Goal: Information Seeking & Learning: Learn about a topic

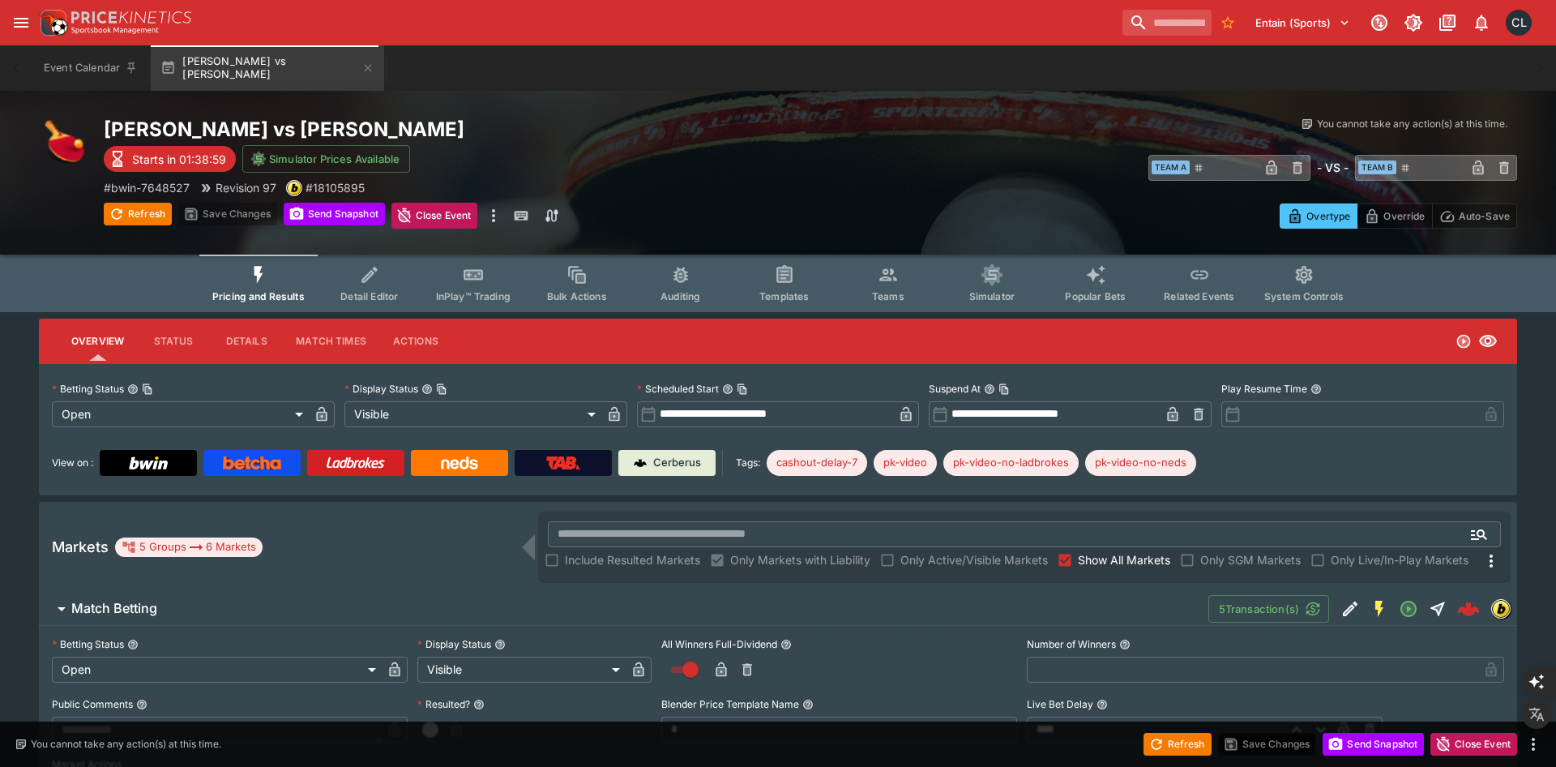
click at [391, 305] on button "Detail Editor" at bounding box center [370, 283] width 104 height 58
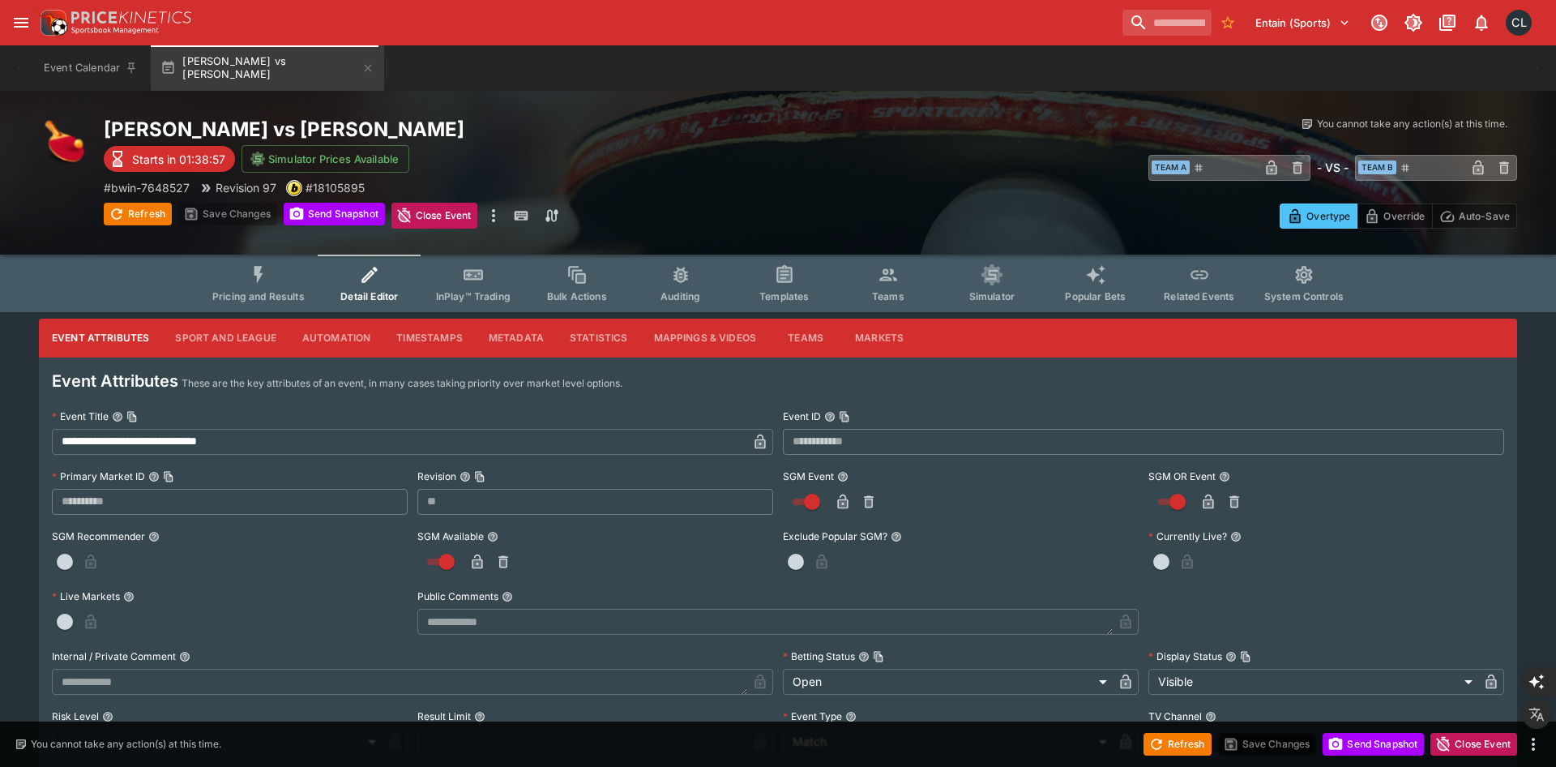
click at [693, 350] on button "Mappings & Videos" at bounding box center [705, 338] width 129 height 39
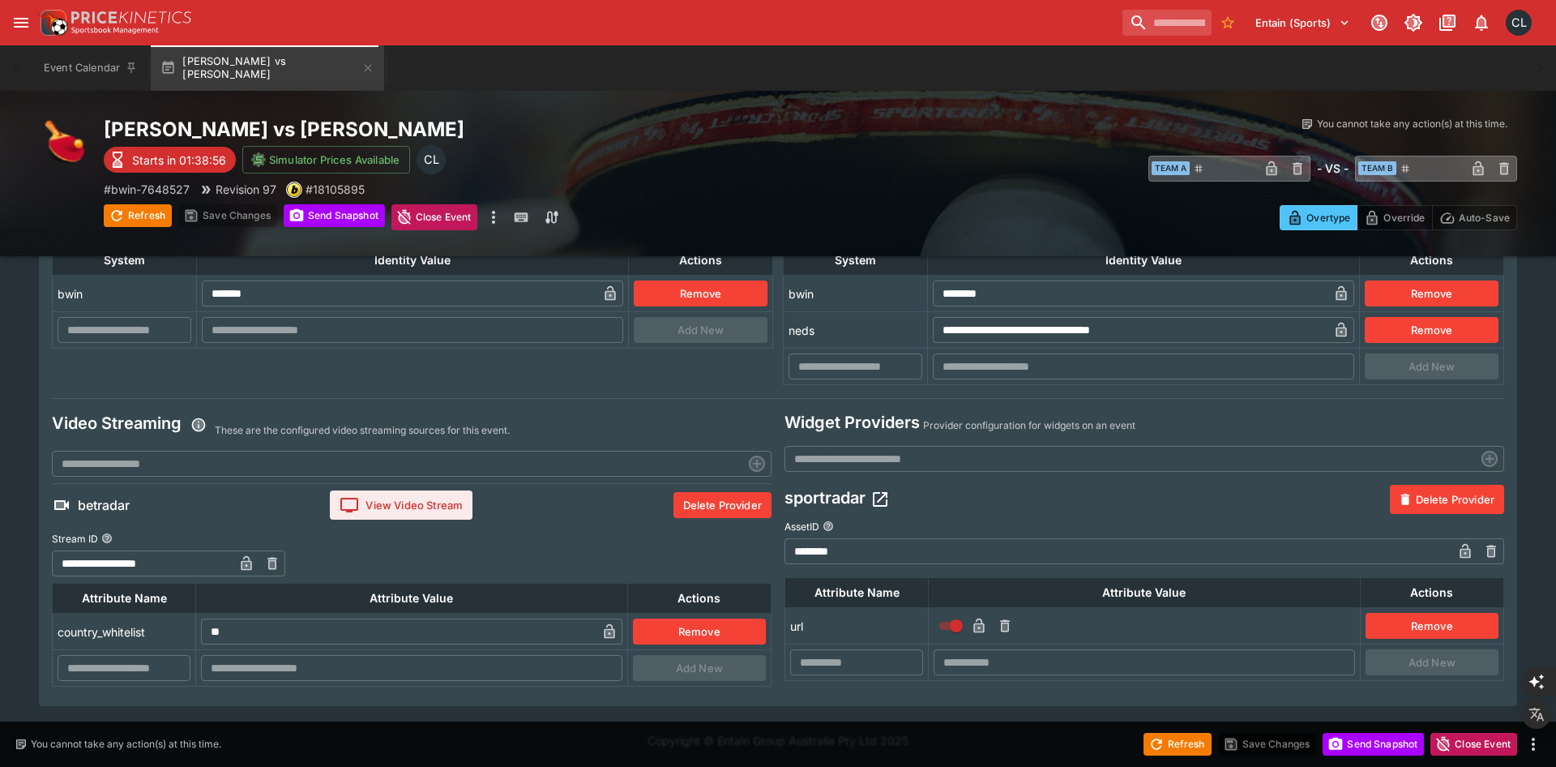
scroll to position [283, 0]
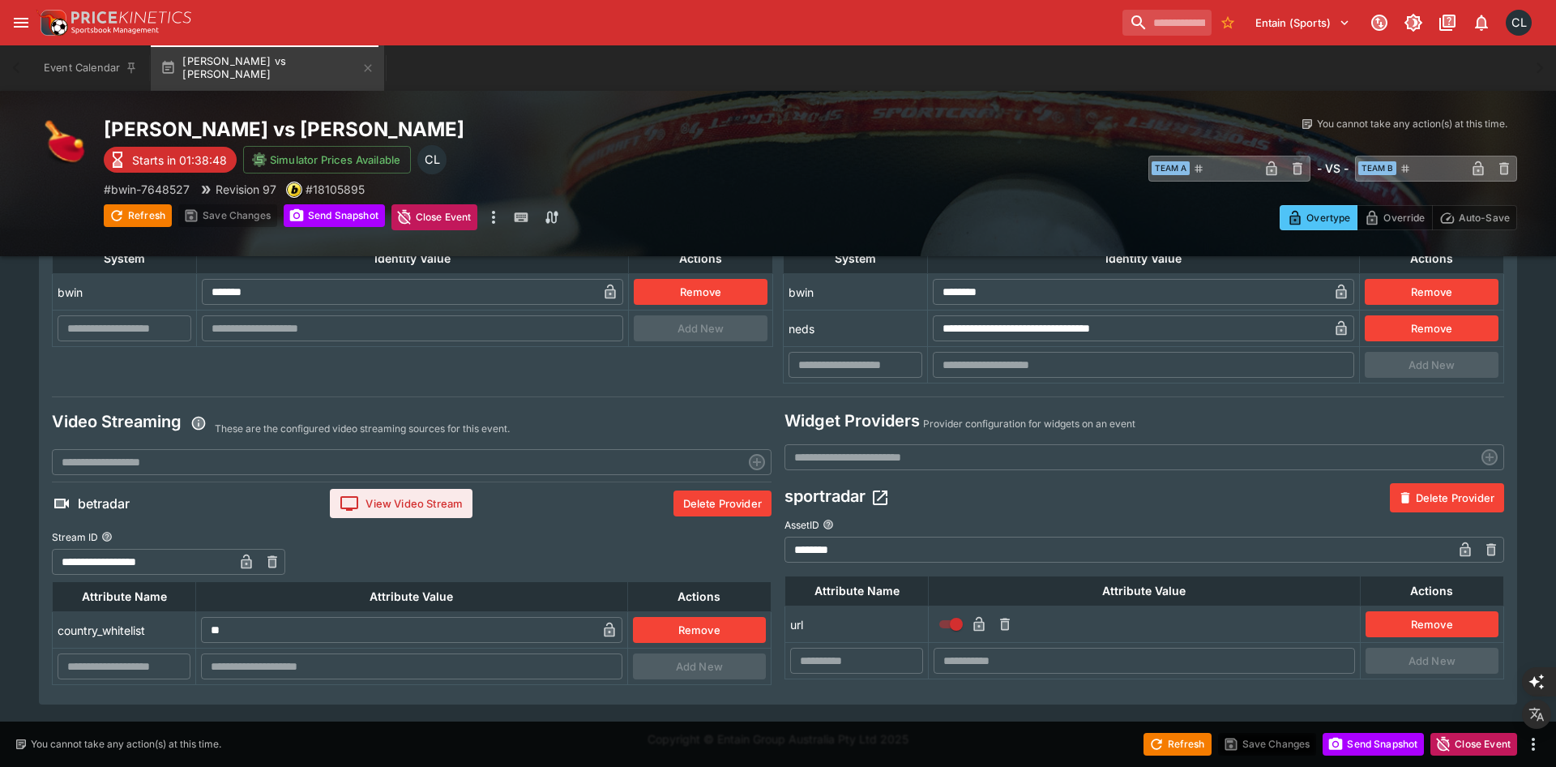
click at [562, 514] on div "betradar View Video Stream Delete Provider" at bounding box center [412, 503] width 720 height 42
click at [190, 512] on div "betradar View Video Stream Delete Provider" at bounding box center [412, 503] width 720 height 42
click at [887, 500] on icon "button" at bounding box center [880, 497] width 15 height 15
click at [1045, 507] on div "sportradar Delete Provider" at bounding box center [1145, 497] width 720 height 29
click at [185, 561] on input "**********" at bounding box center [143, 562] width 182 height 26
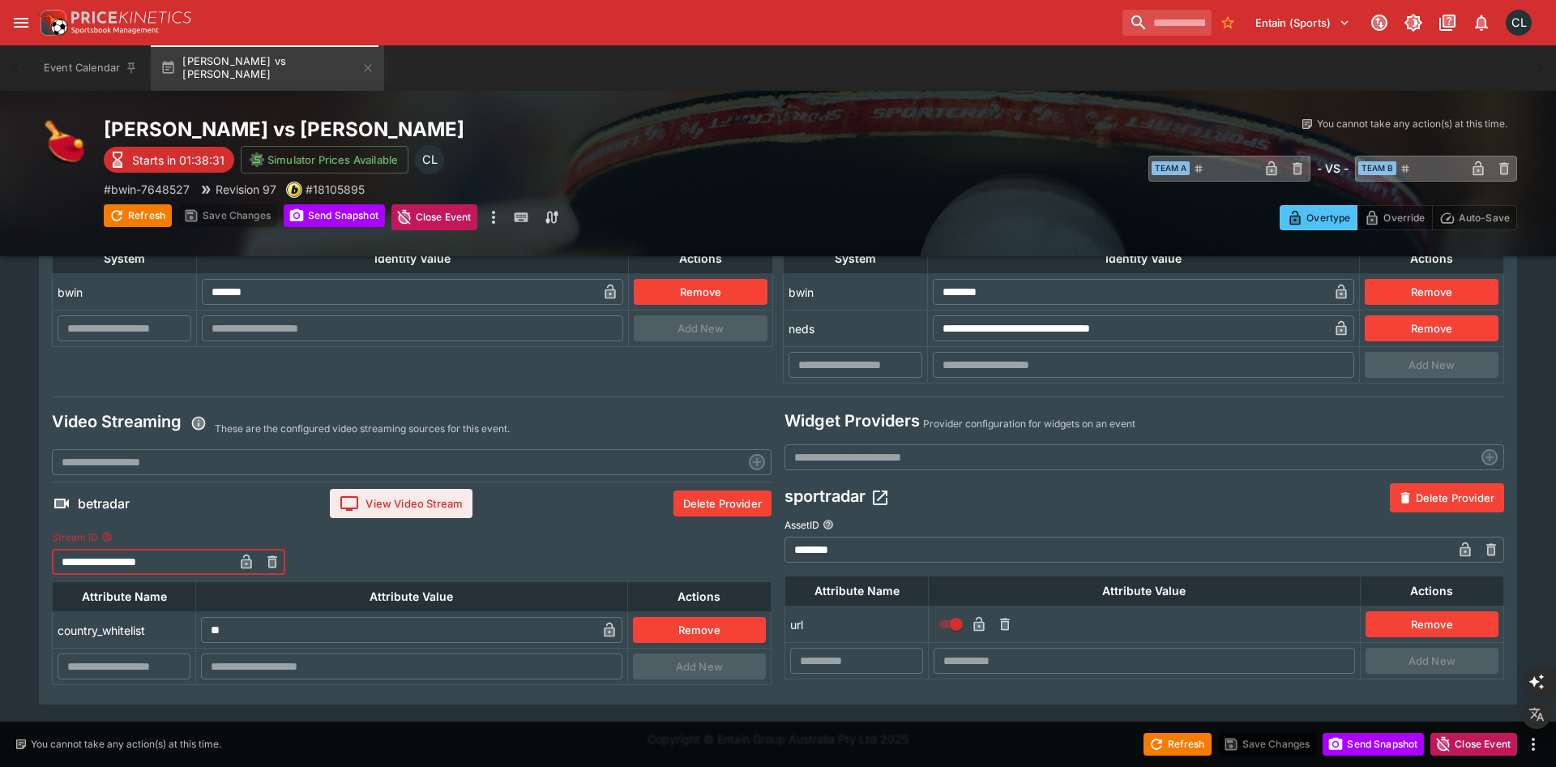
click at [465, 562] on div "**********" at bounding box center [412, 552] width 720 height 57
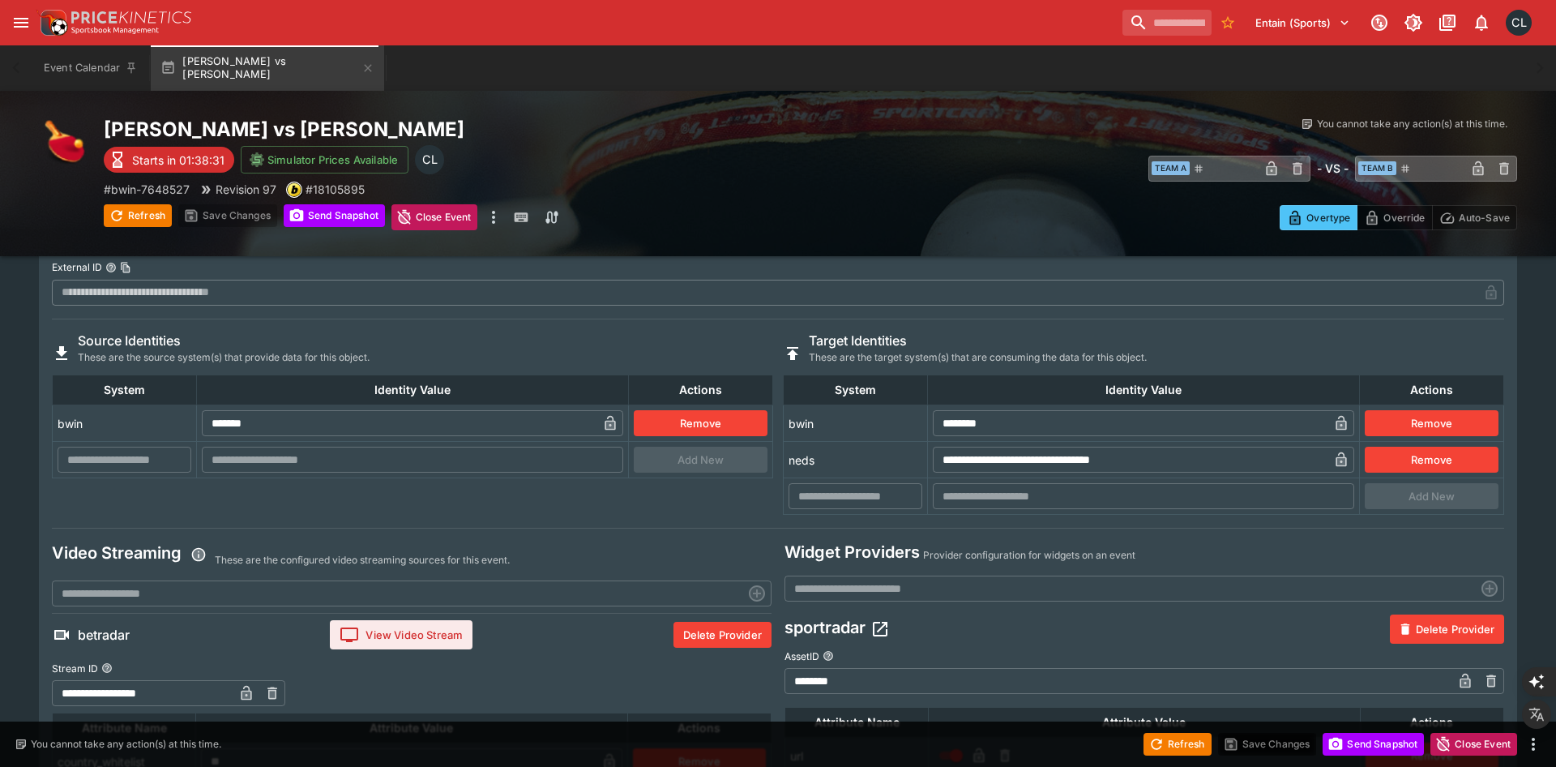
scroll to position [0, 0]
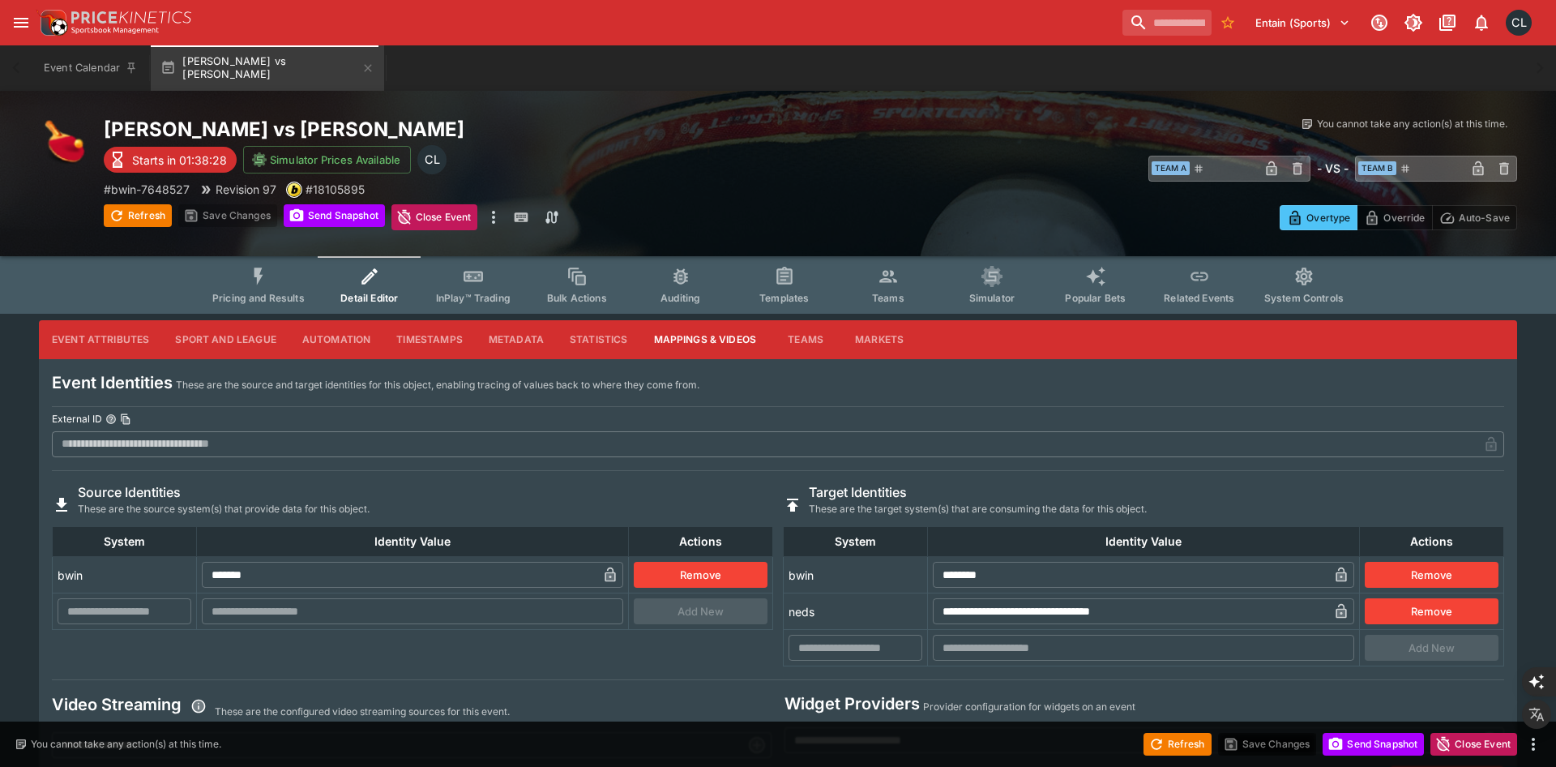
click at [880, 494] on h6 "Target Identities" at bounding box center [978, 492] width 338 height 17
click at [1328, 29] on button "Entain (Sports)" at bounding box center [1303, 23] width 114 height 26
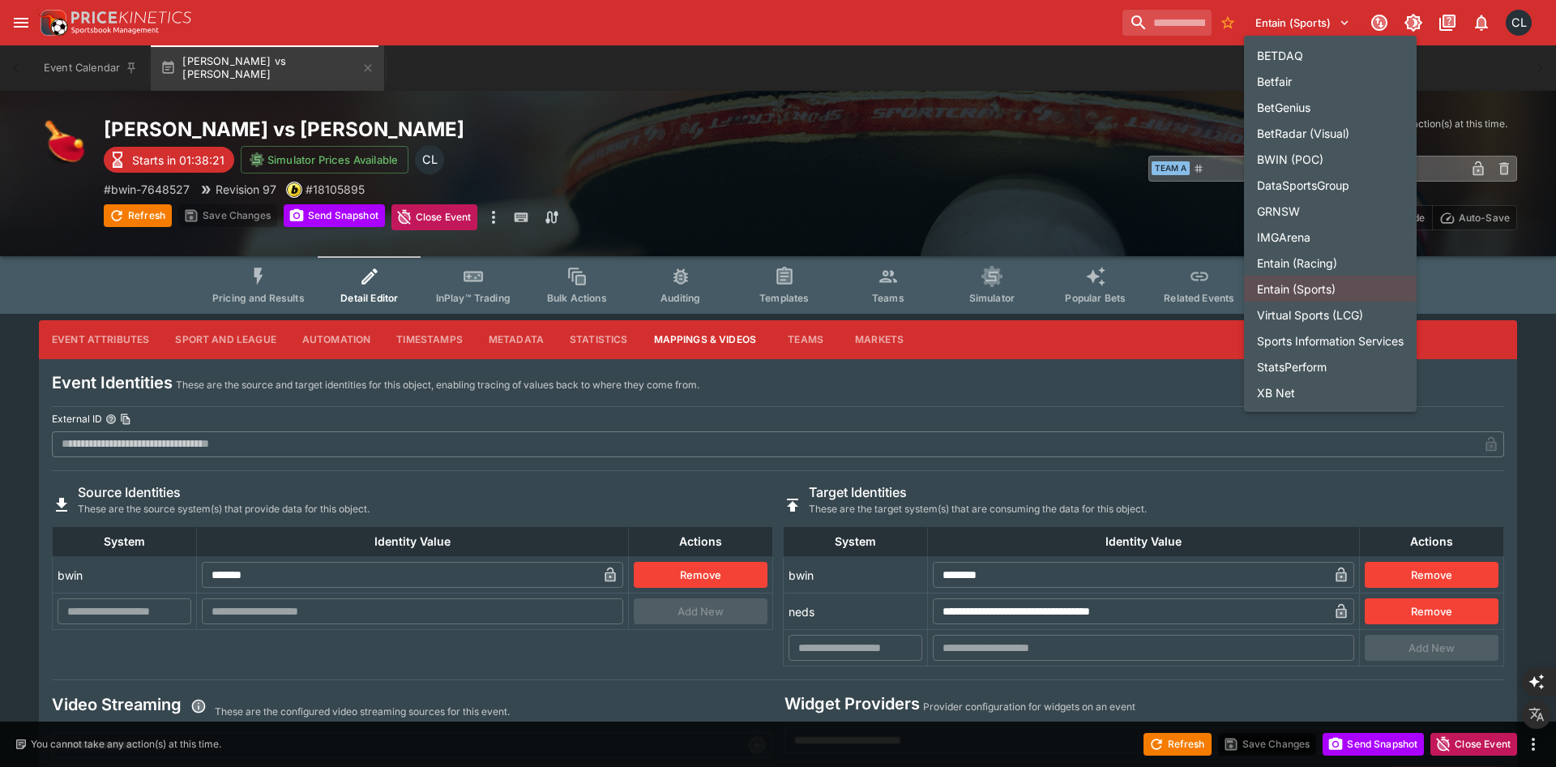
click at [1321, 135] on li "BetRadar (Visual)" at bounding box center [1330, 133] width 173 height 26
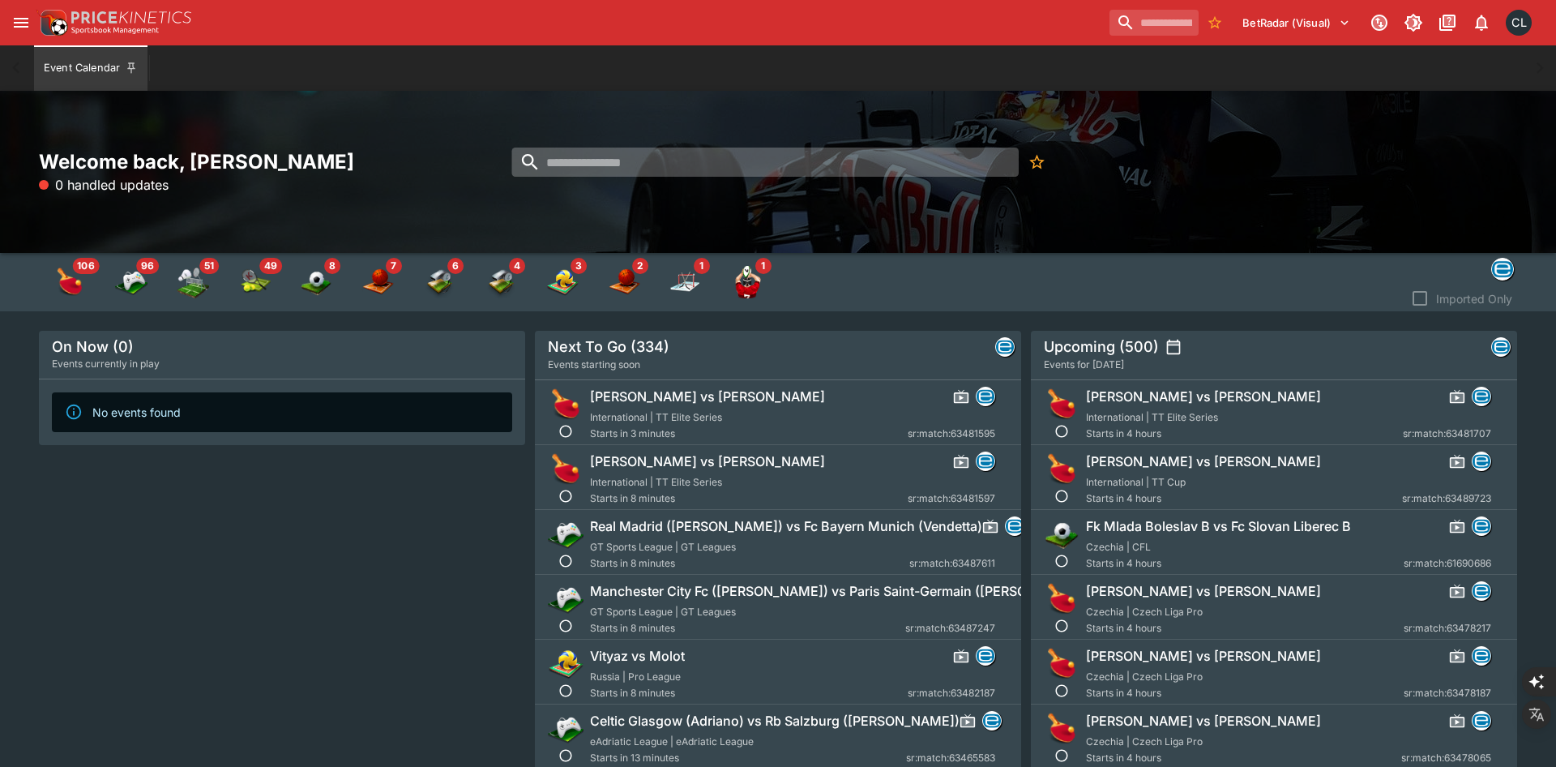
click at [596, 171] on input "search" at bounding box center [764, 162] width 507 height 29
paste input "**********"
click at [652, 162] on input "********" at bounding box center [749, 162] width 477 height 29
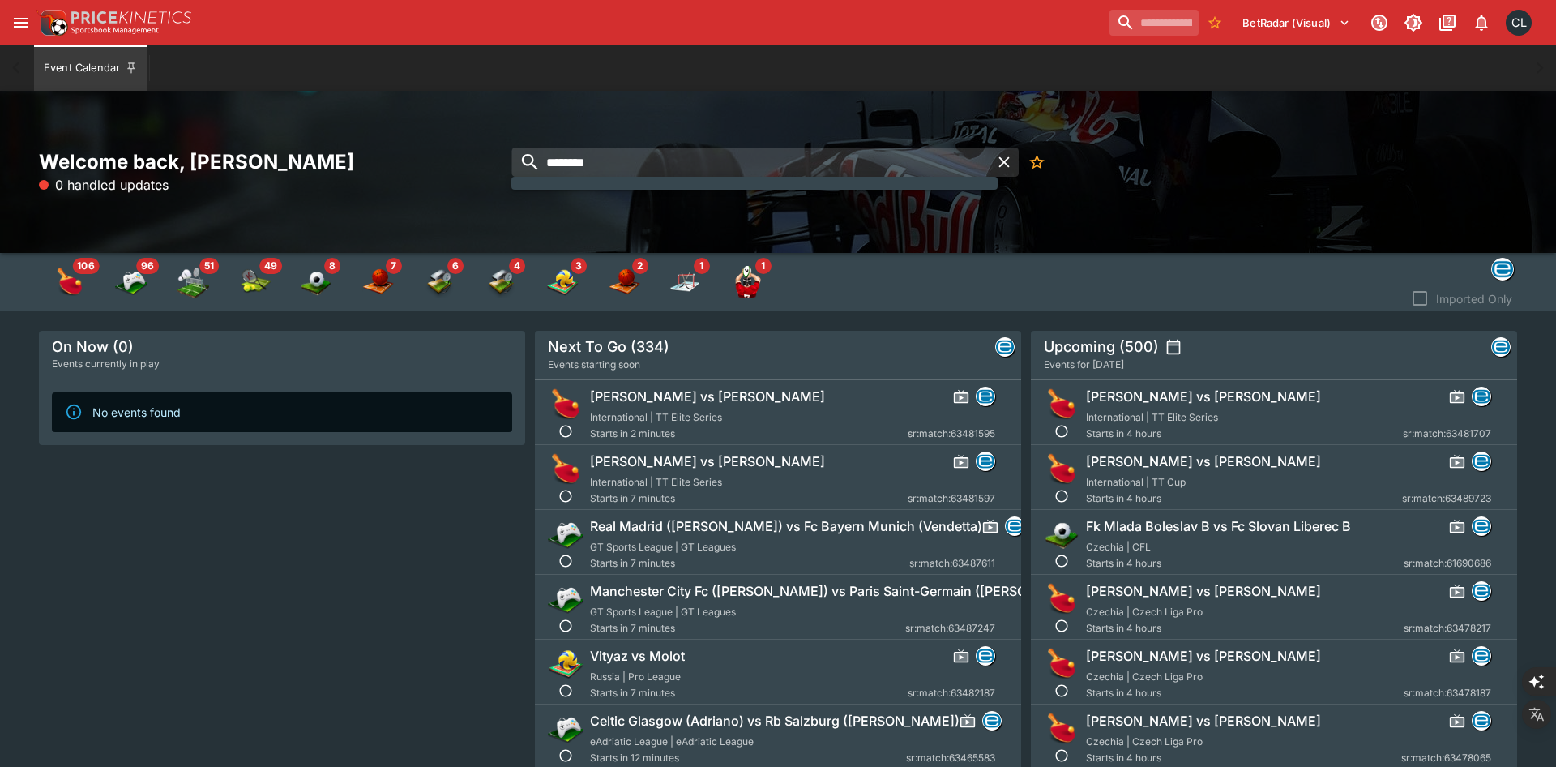
type input "********"
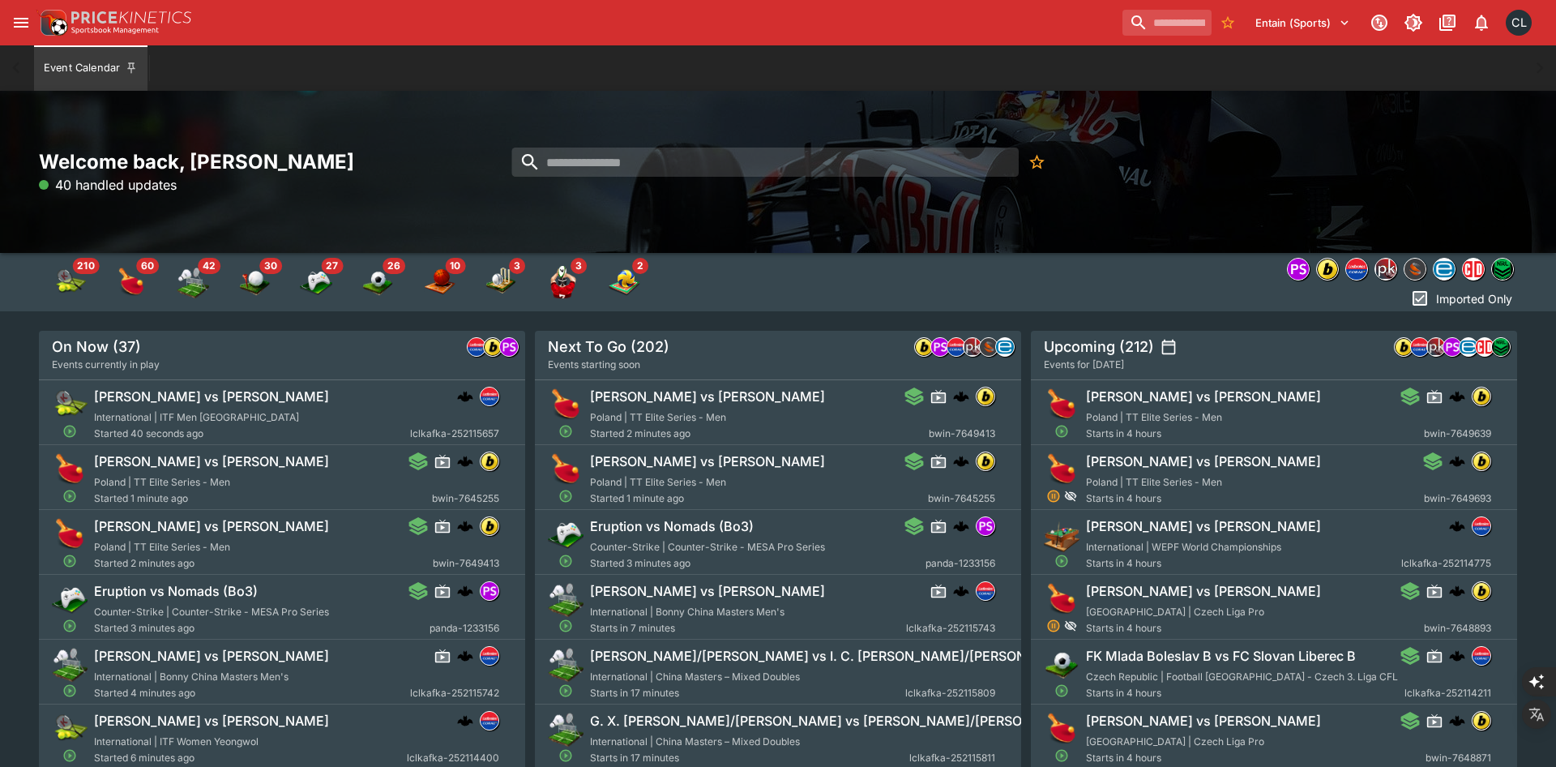
click at [1315, 19] on button "Entain (Sports)" at bounding box center [1303, 23] width 114 height 26
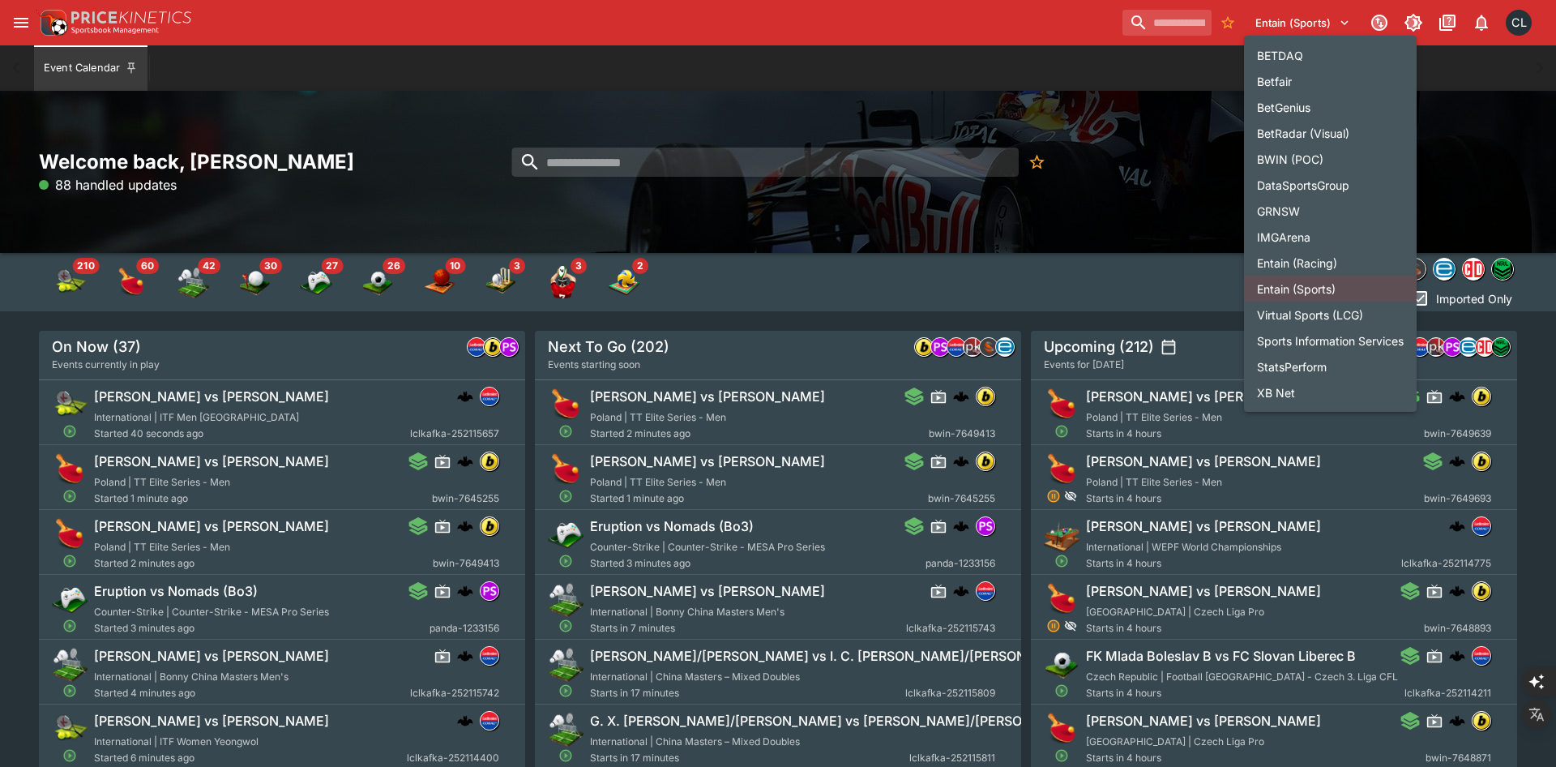
click at [1309, 132] on li "BetRadar (Visual)" at bounding box center [1330, 133] width 173 height 26
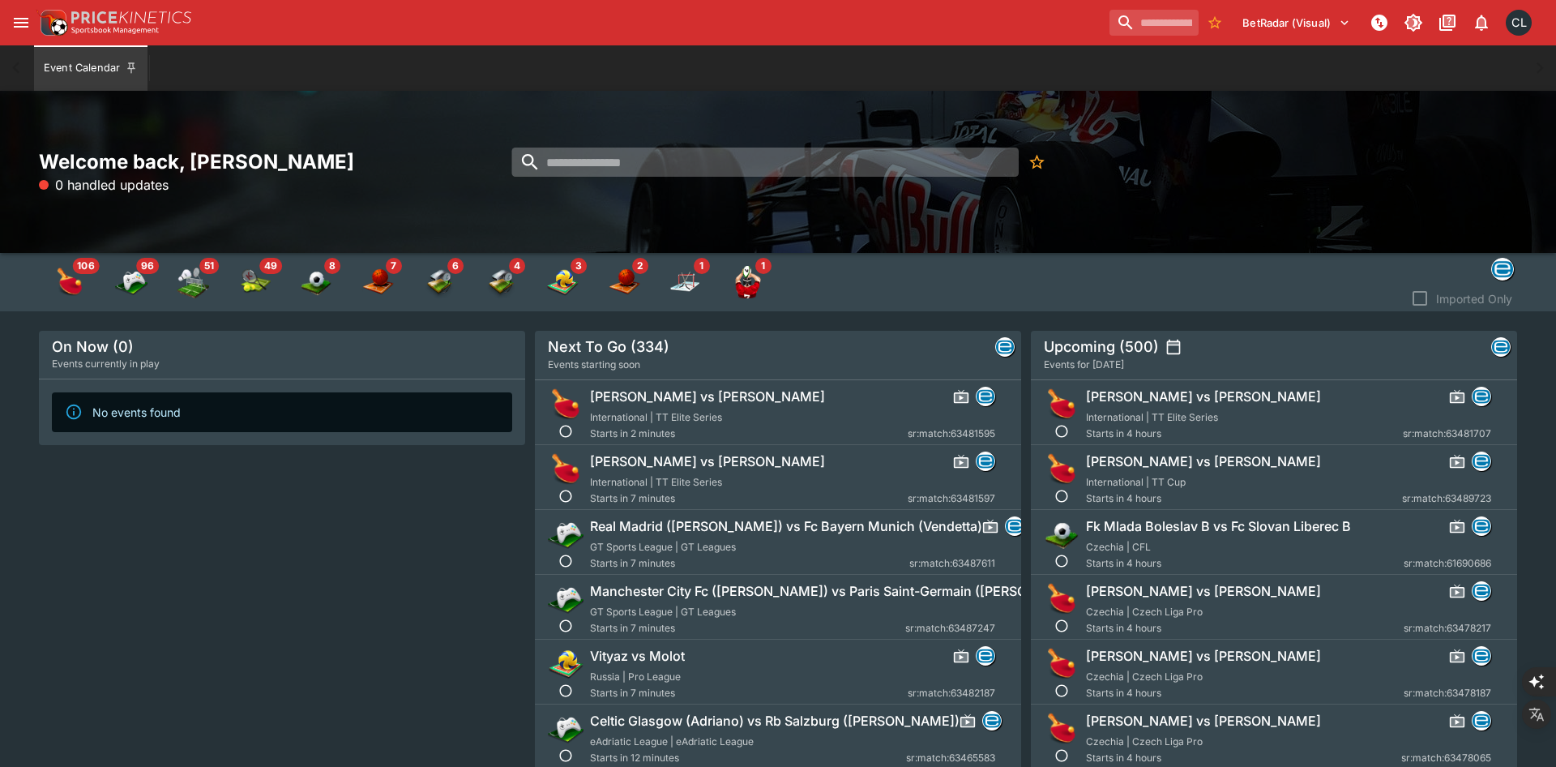
click at [572, 163] on input "search" at bounding box center [764, 162] width 507 height 29
paste input "**********"
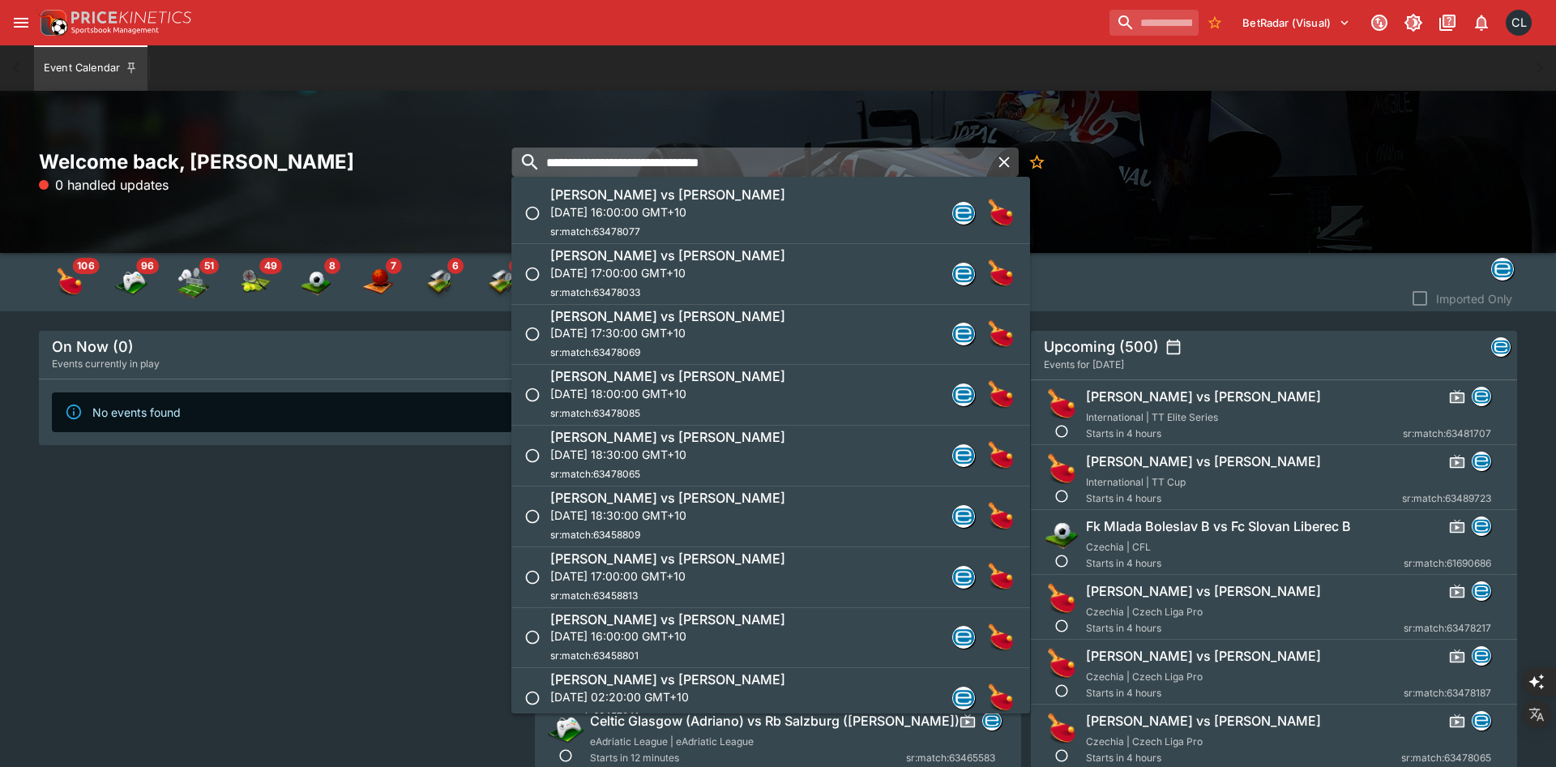
type input "**********"
click at [787, 213] on div "Zdenek Kasinski vs Milos Pospisil Thu, 4 Sept 2025, 16:00:00 GMT+10 sr:match:63…" at bounding box center [762, 212] width 425 height 53
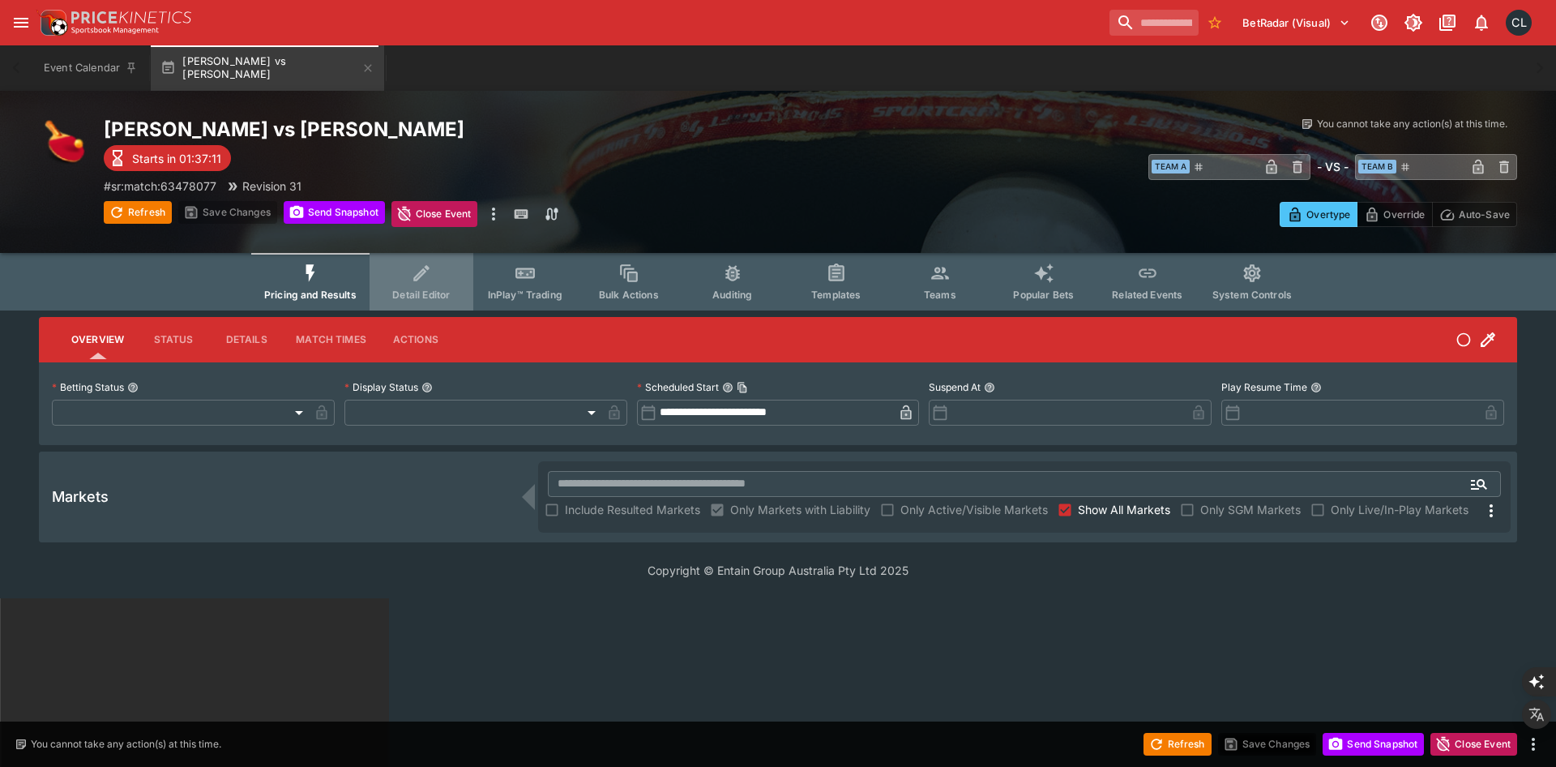
click at [436, 293] on span "Detail Editor" at bounding box center [421, 295] width 58 height 12
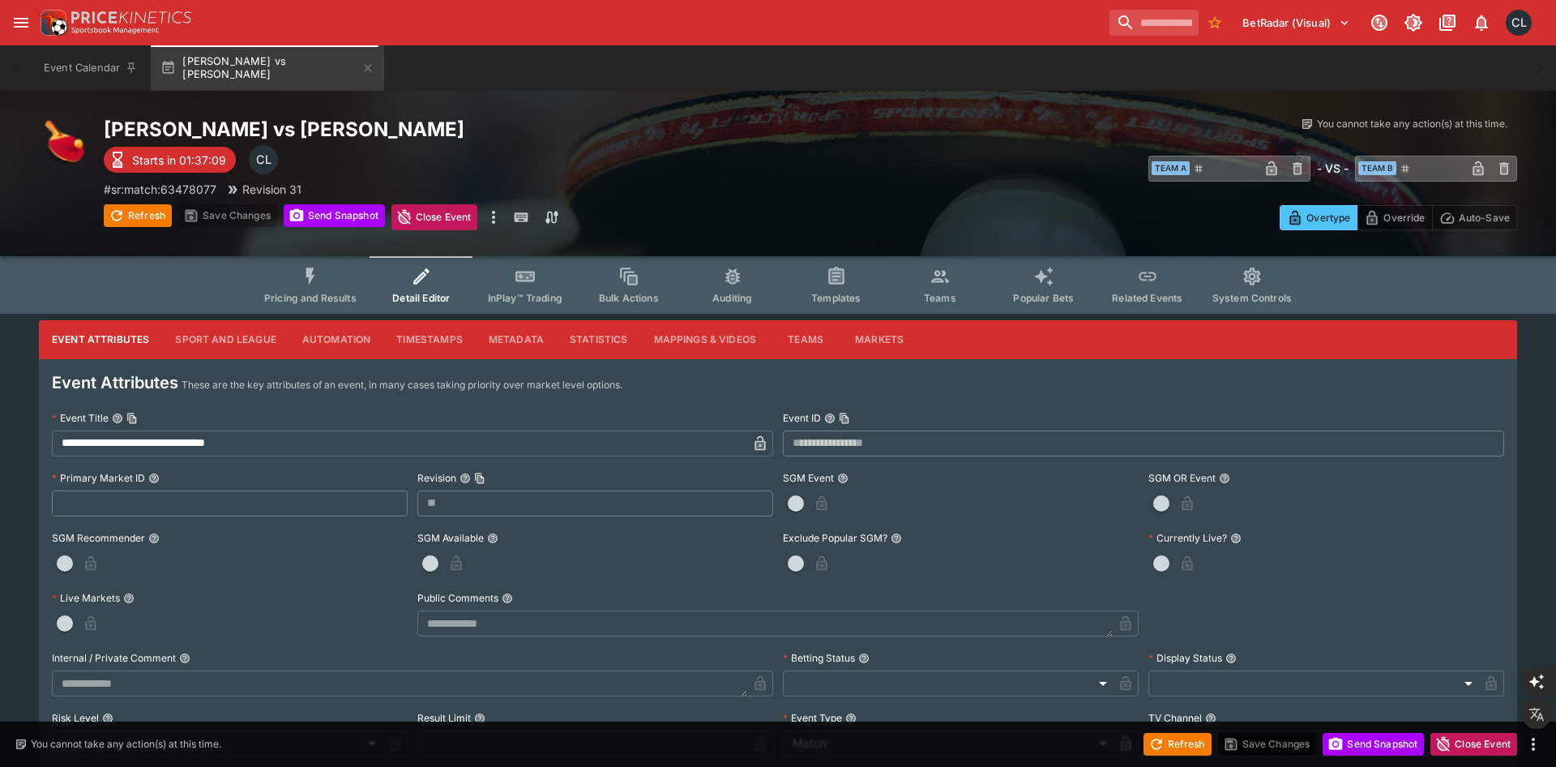
click at [237, 352] on button "Sport and League" at bounding box center [225, 339] width 126 height 39
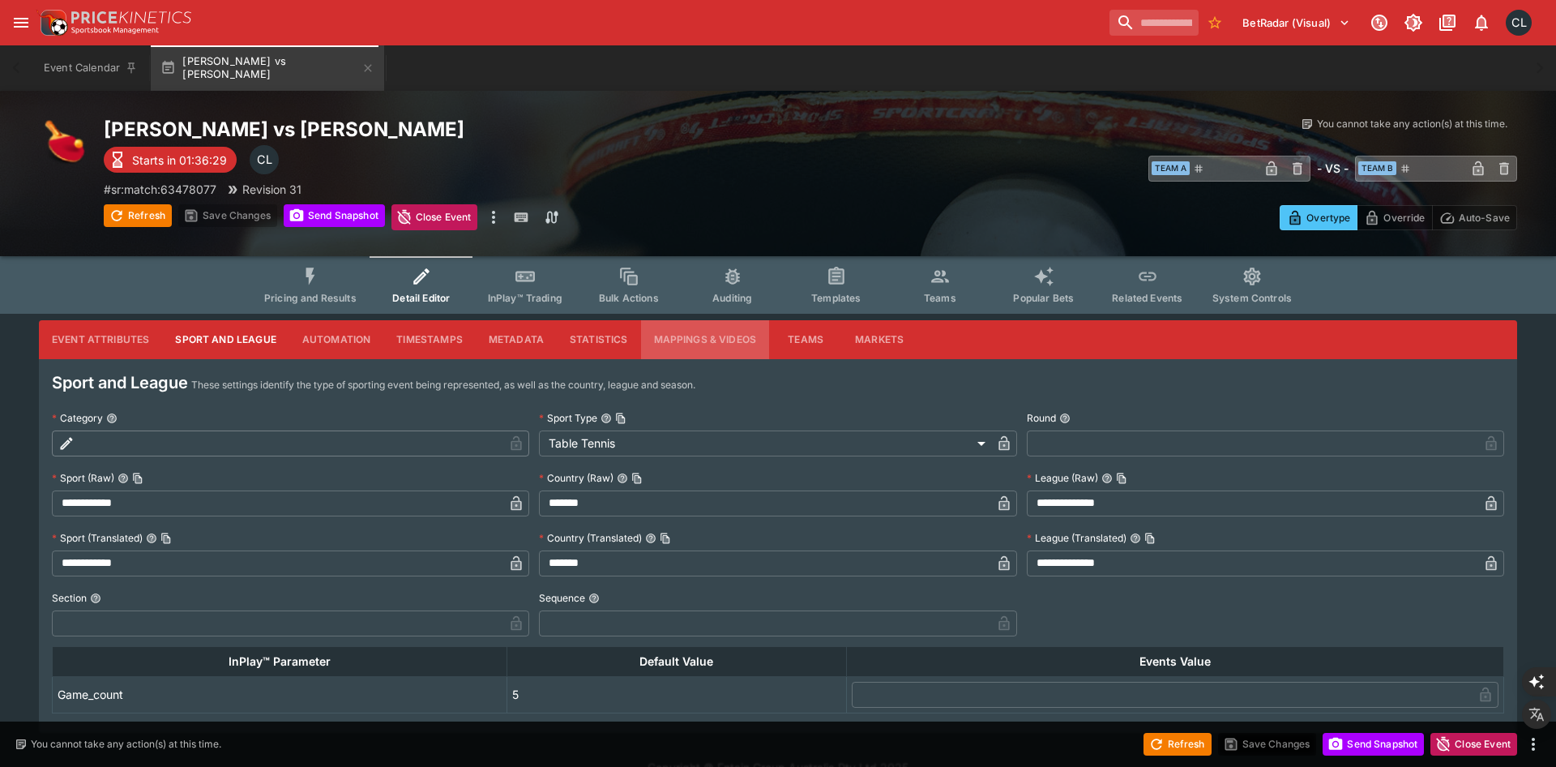
click at [704, 344] on button "Mappings & Videos" at bounding box center [705, 339] width 129 height 39
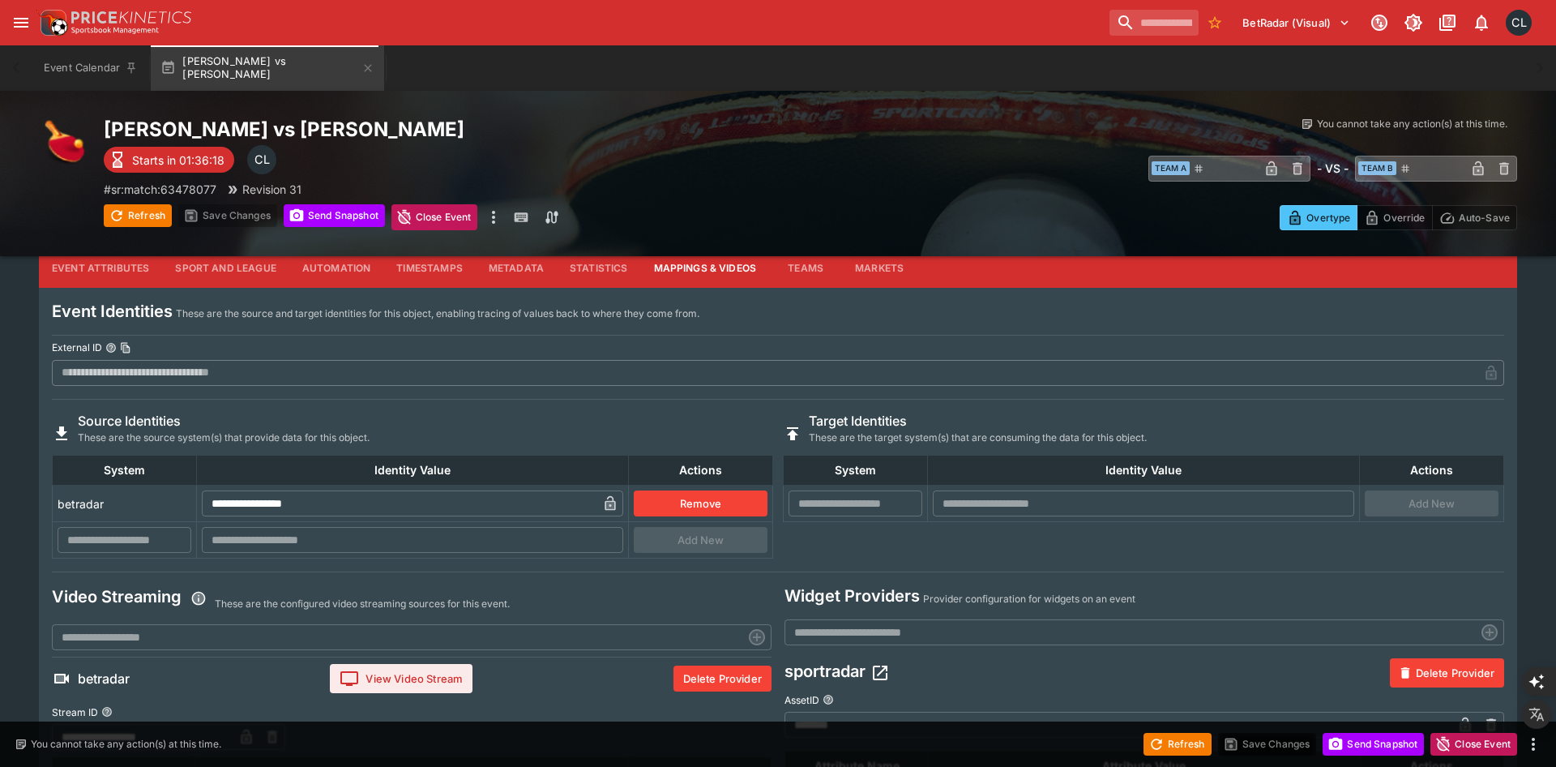
scroll to position [246, 0]
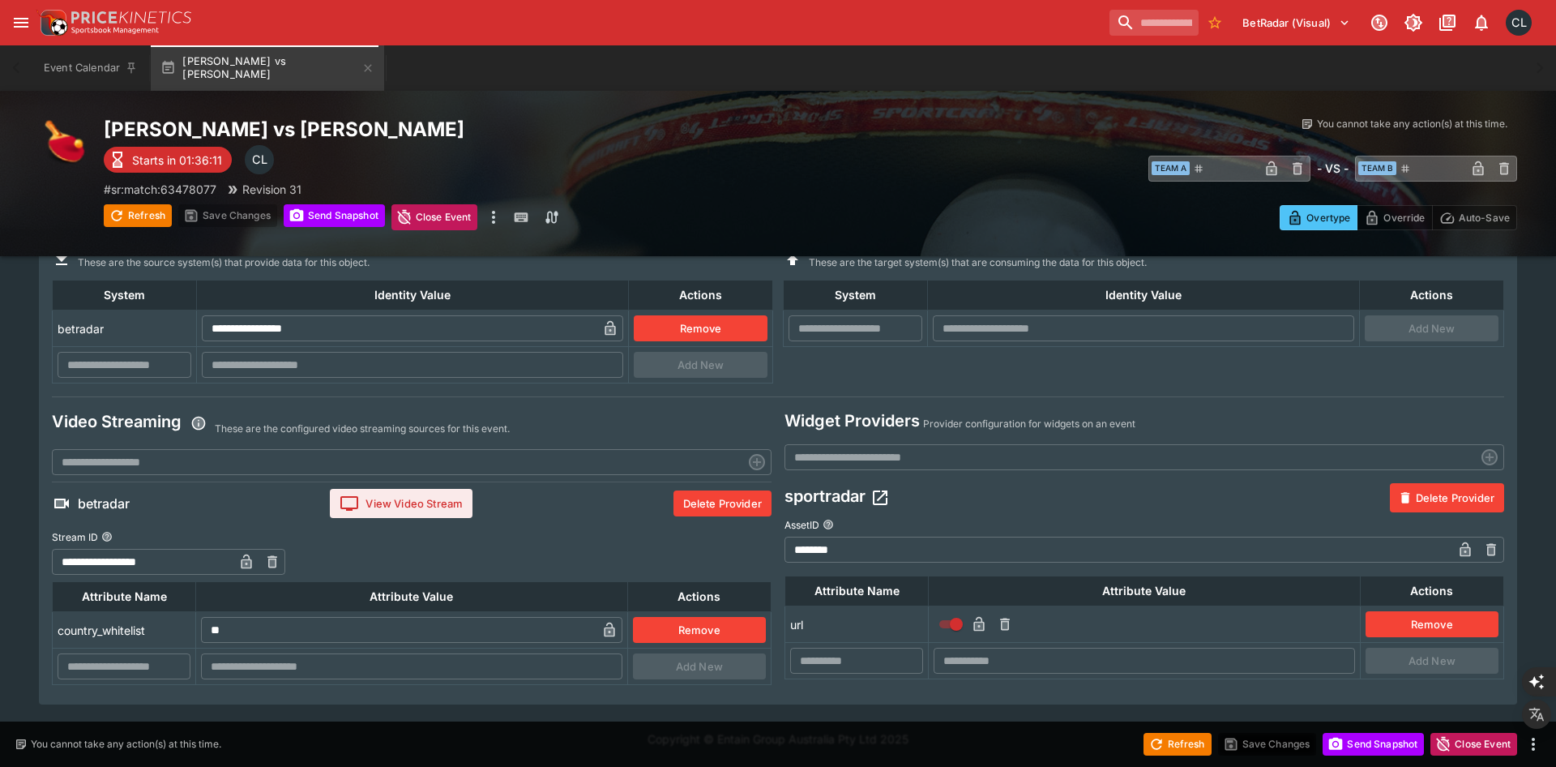
drag, startPoint x: 464, startPoint y: 124, endPoint x: 101, endPoint y: 124, distance: 363.1
click at [101, 124] on div "Zdenek Kasinski vs Milos Pospisil Starts in 01:36:11 CL # sr:match:63478077 Rev…" at bounding box center [778, 173] width 1478 height 113
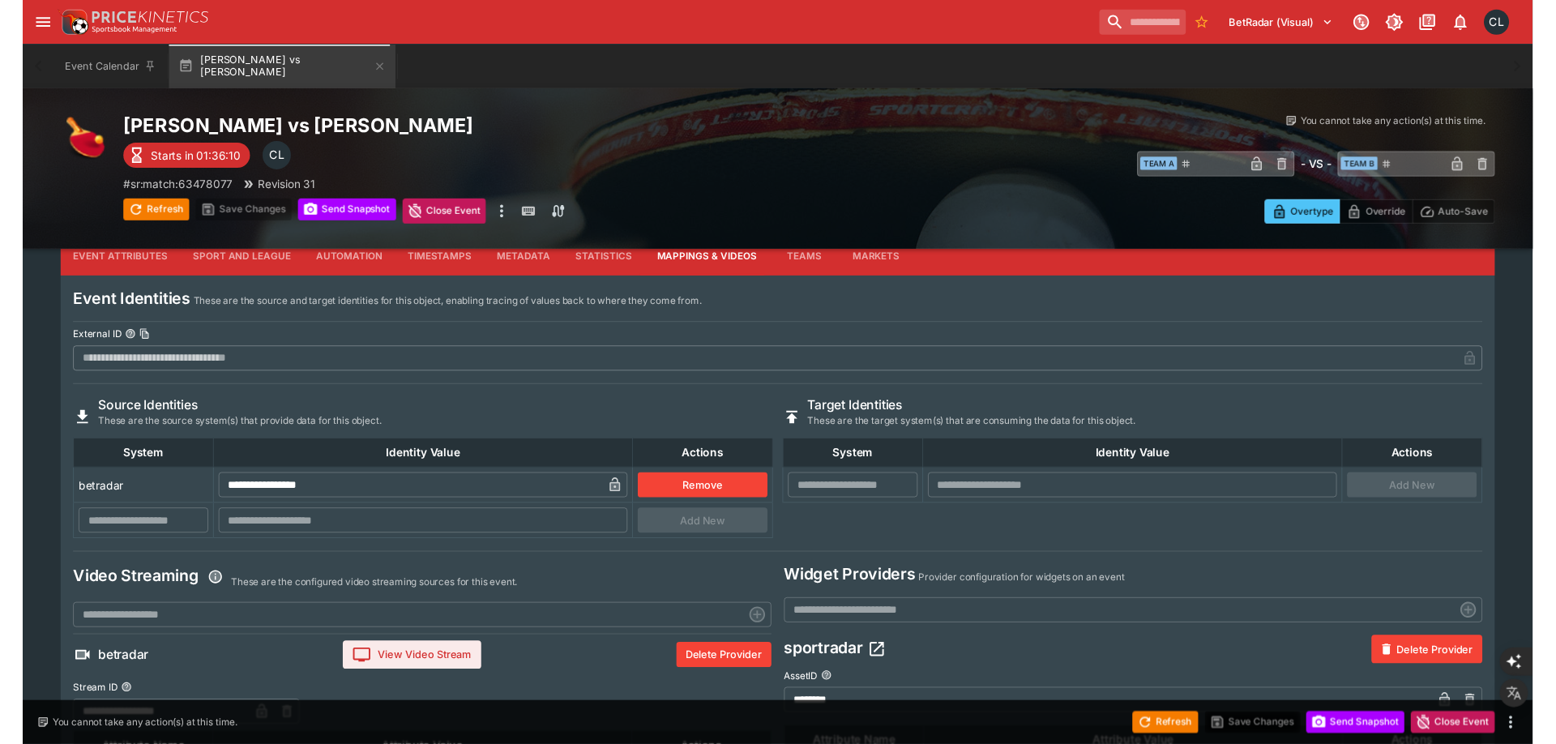
scroll to position [0, 0]
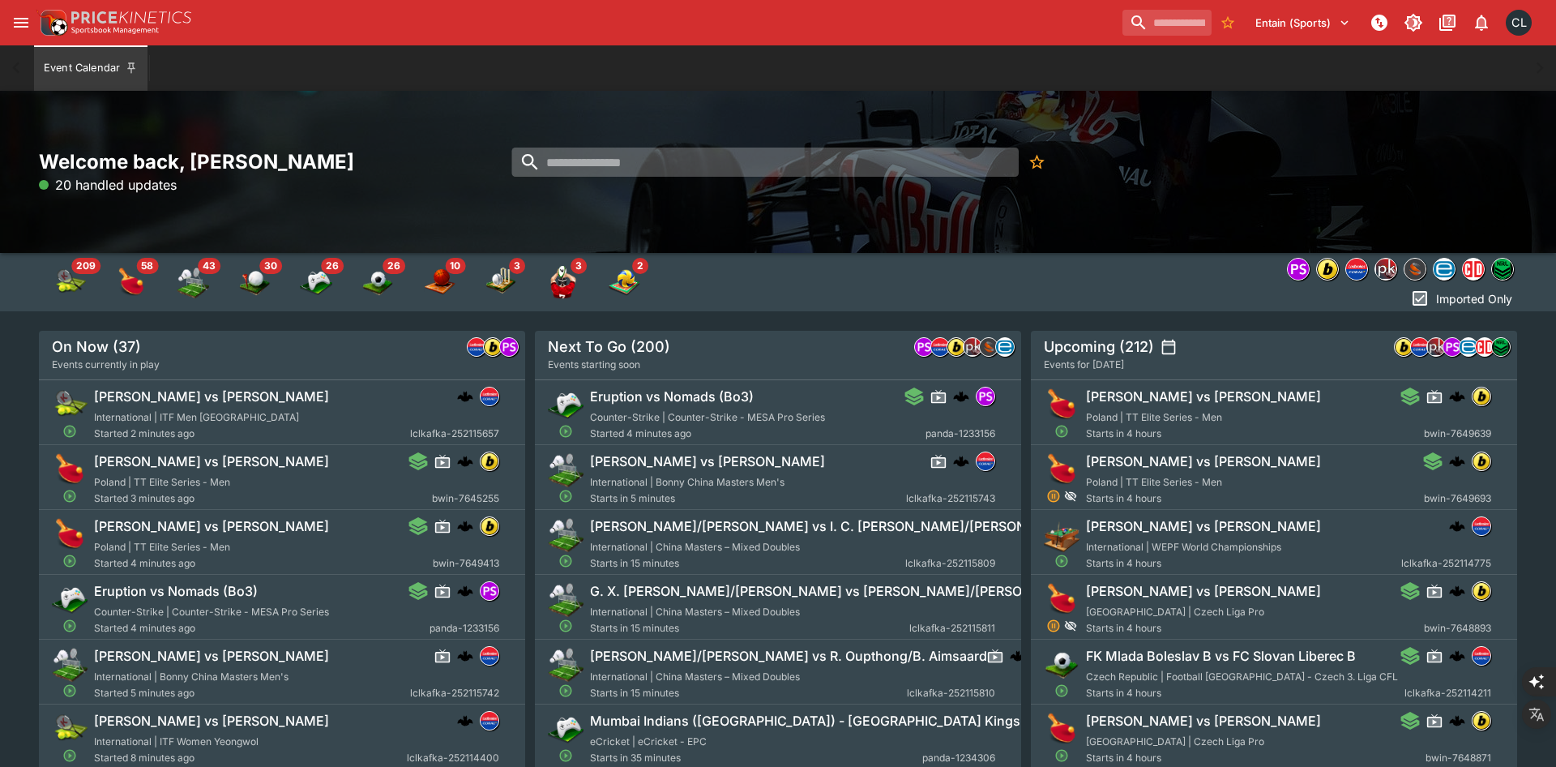
click at [573, 162] on input "search" at bounding box center [764, 162] width 507 height 29
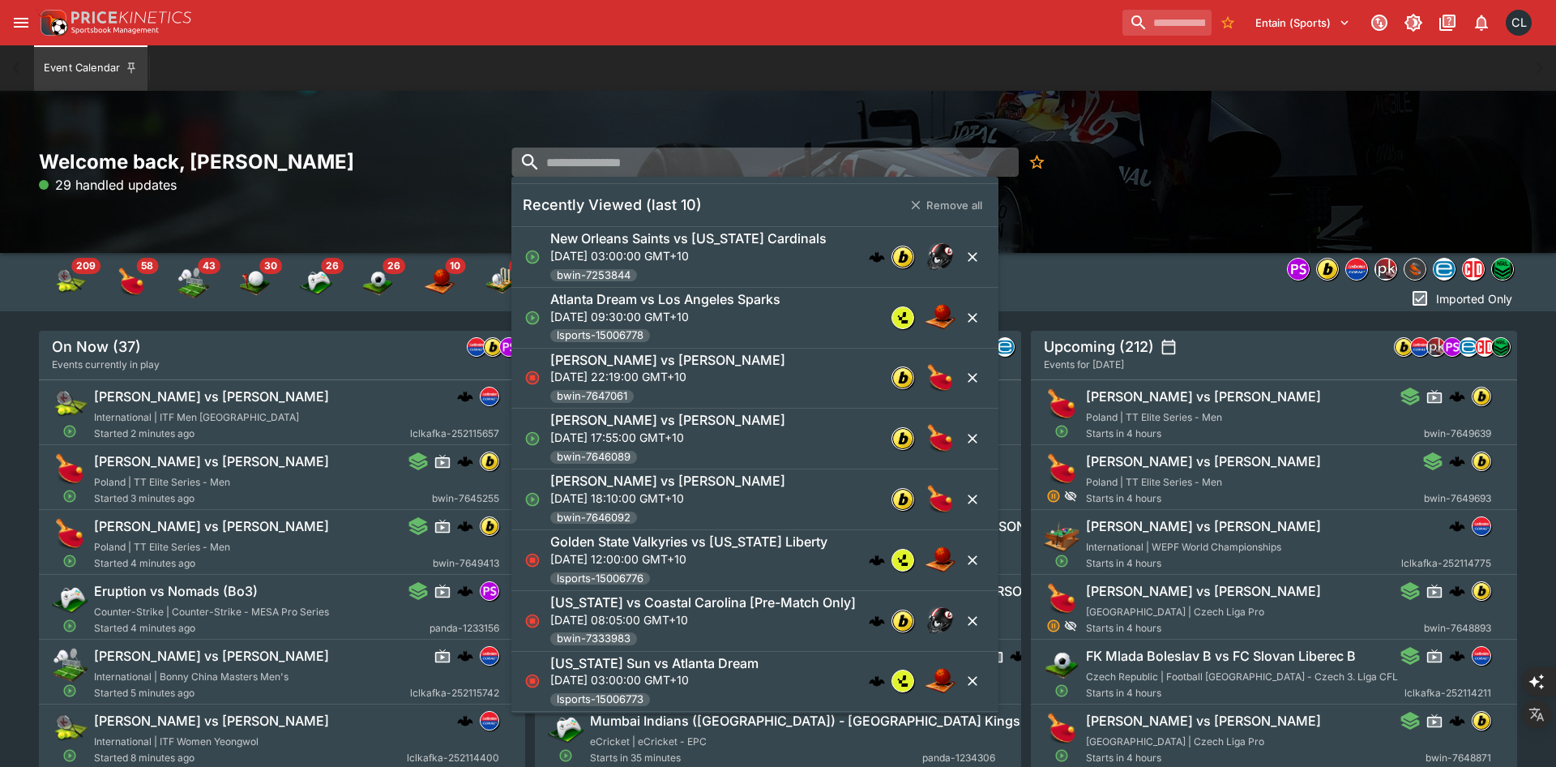
paste input "**********"
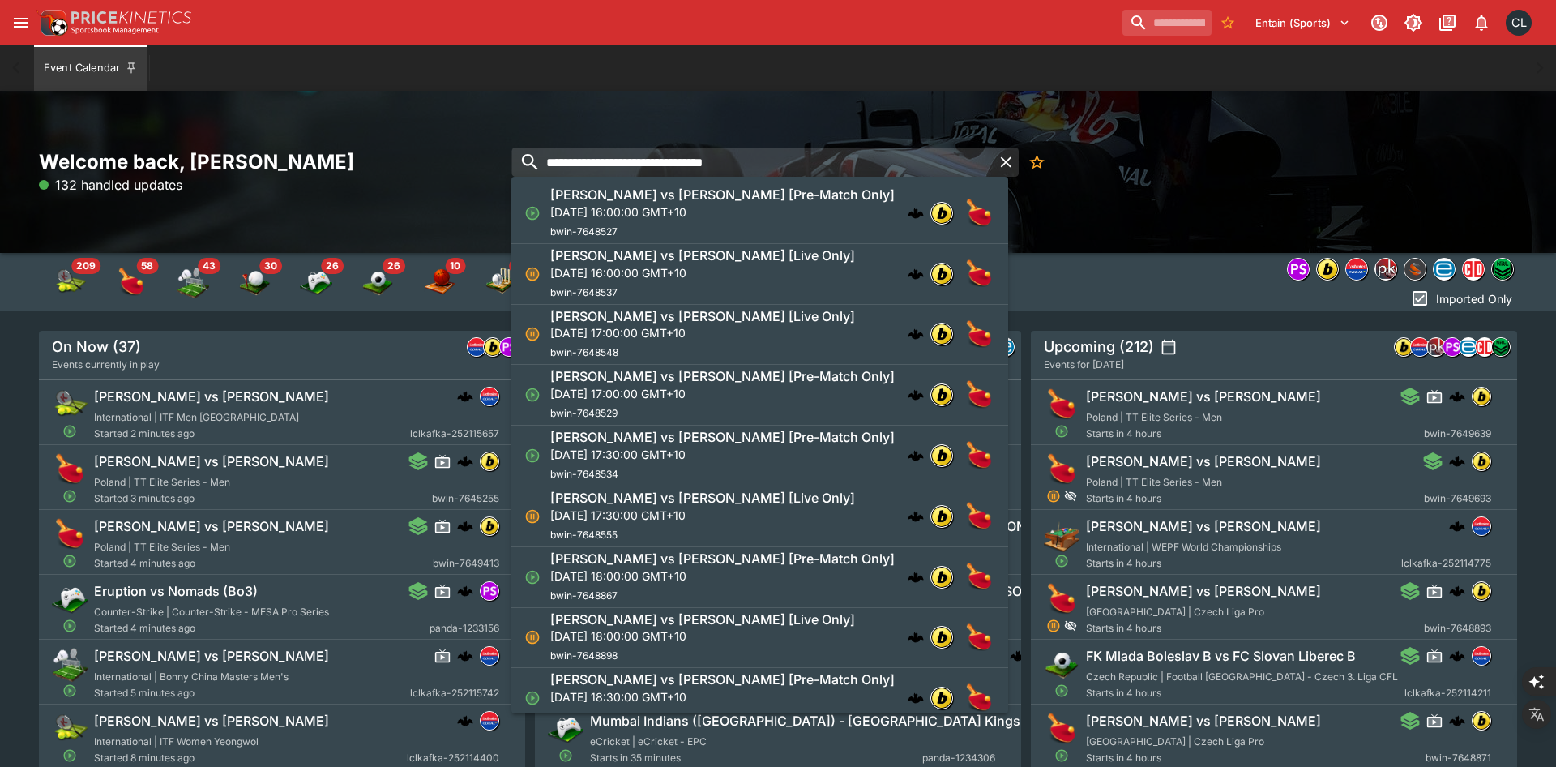
type input "**********"
click at [753, 207] on p "[DATE] 16:00:00 GMT+10" at bounding box center [722, 211] width 344 height 17
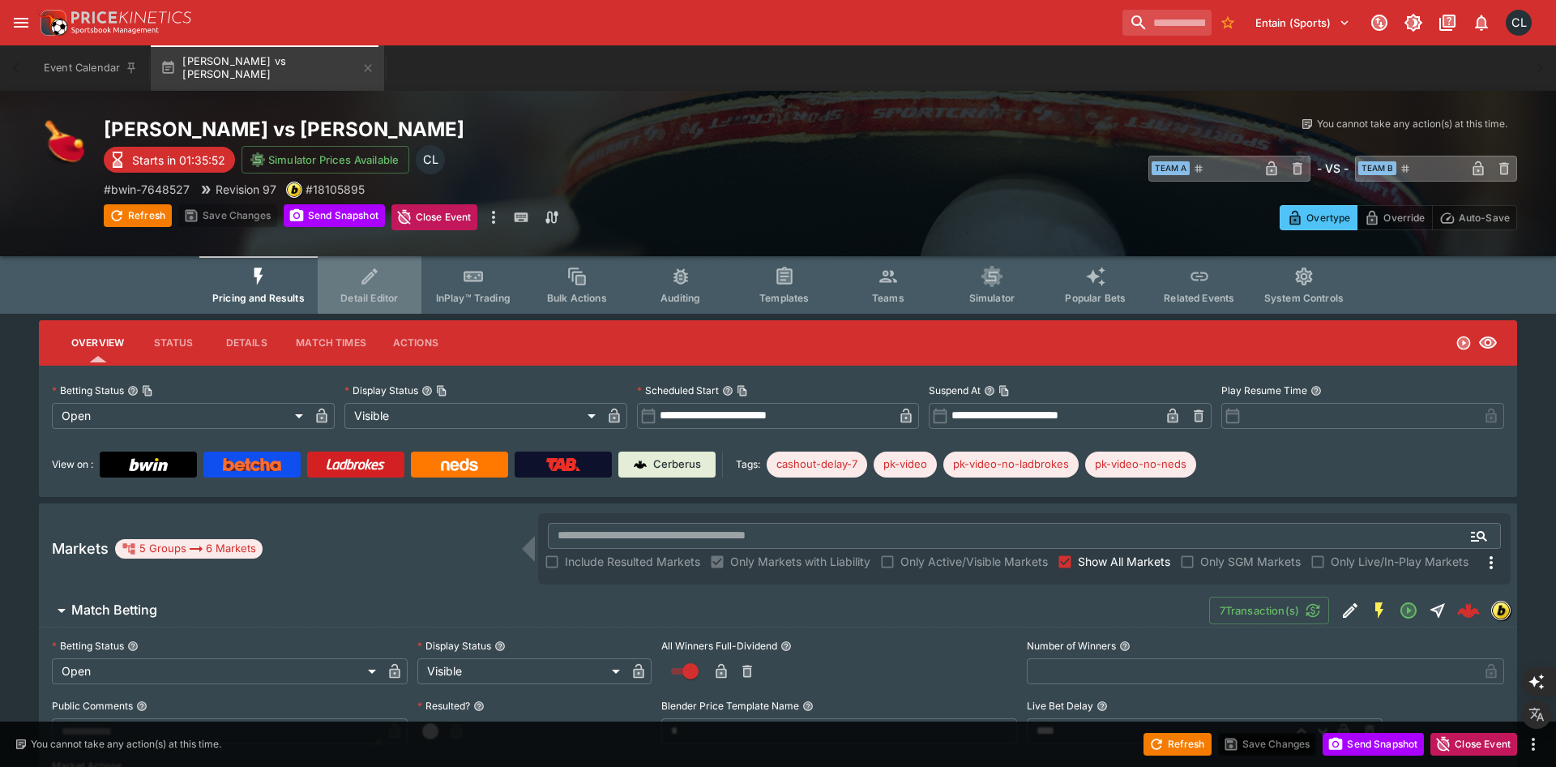
click at [358, 292] on span "Detail Editor" at bounding box center [369, 298] width 58 height 12
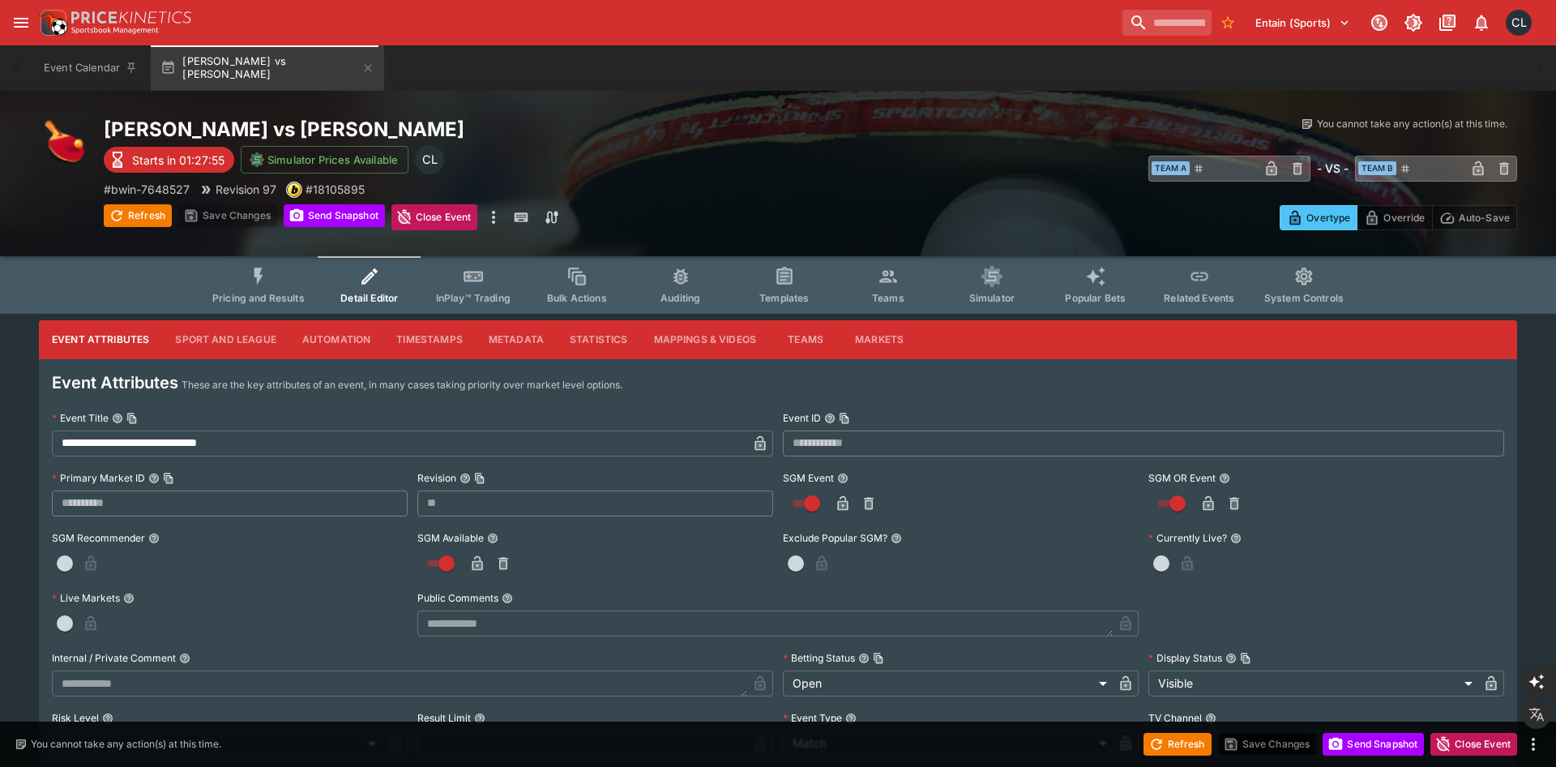
click at [758, 167] on div "Zdenek Kasinski vs Milos Pospisil Starts in 01:27:55 Simulator Prices Available…" at bounding box center [457, 173] width 707 height 113
click at [245, 281] on button "Pricing and Results" at bounding box center [258, 285] width 118 height 58
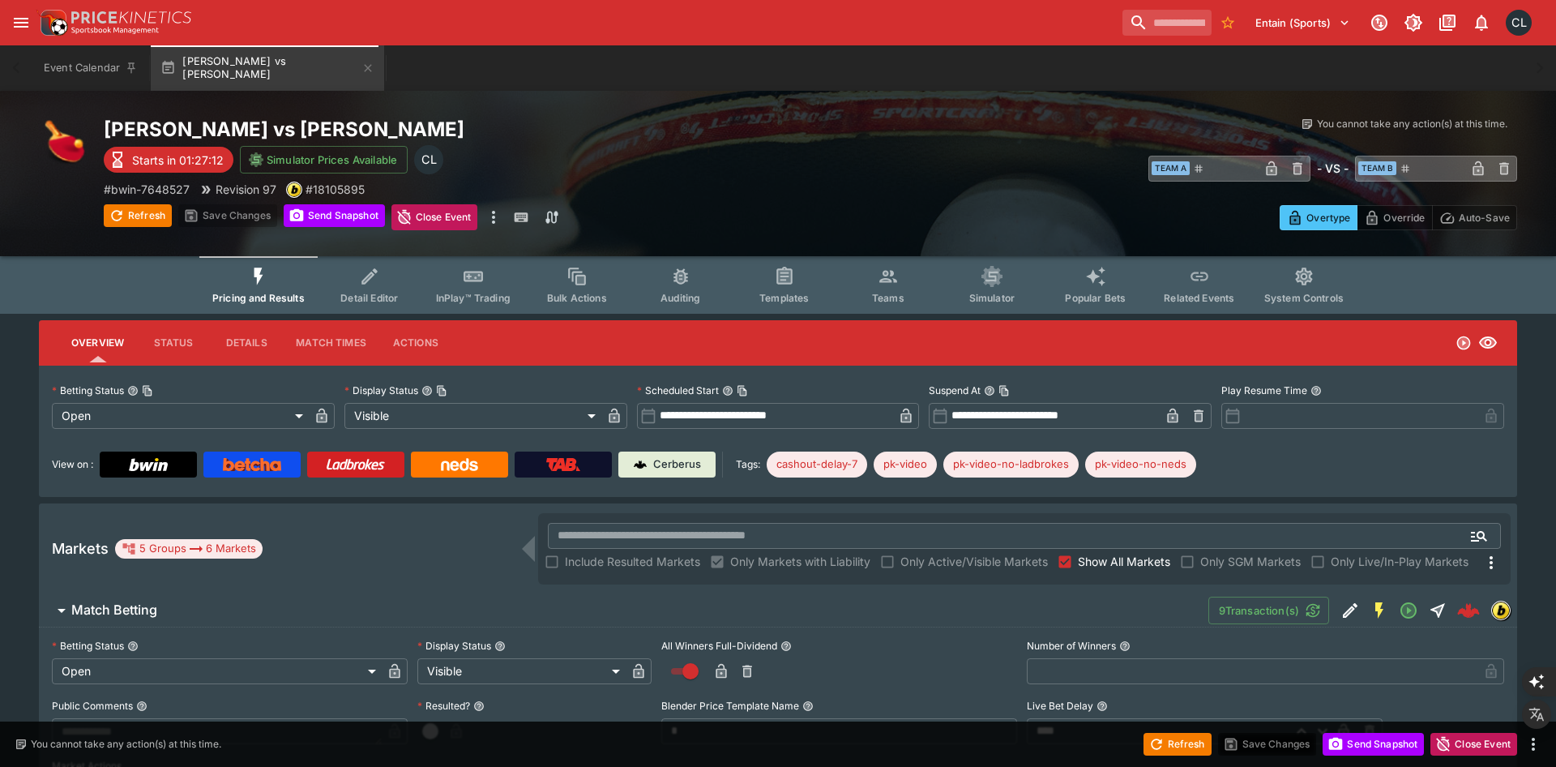
click at [340, 303] on button "Detail Editor" at bounding box center [370, 285] width 104 height 58
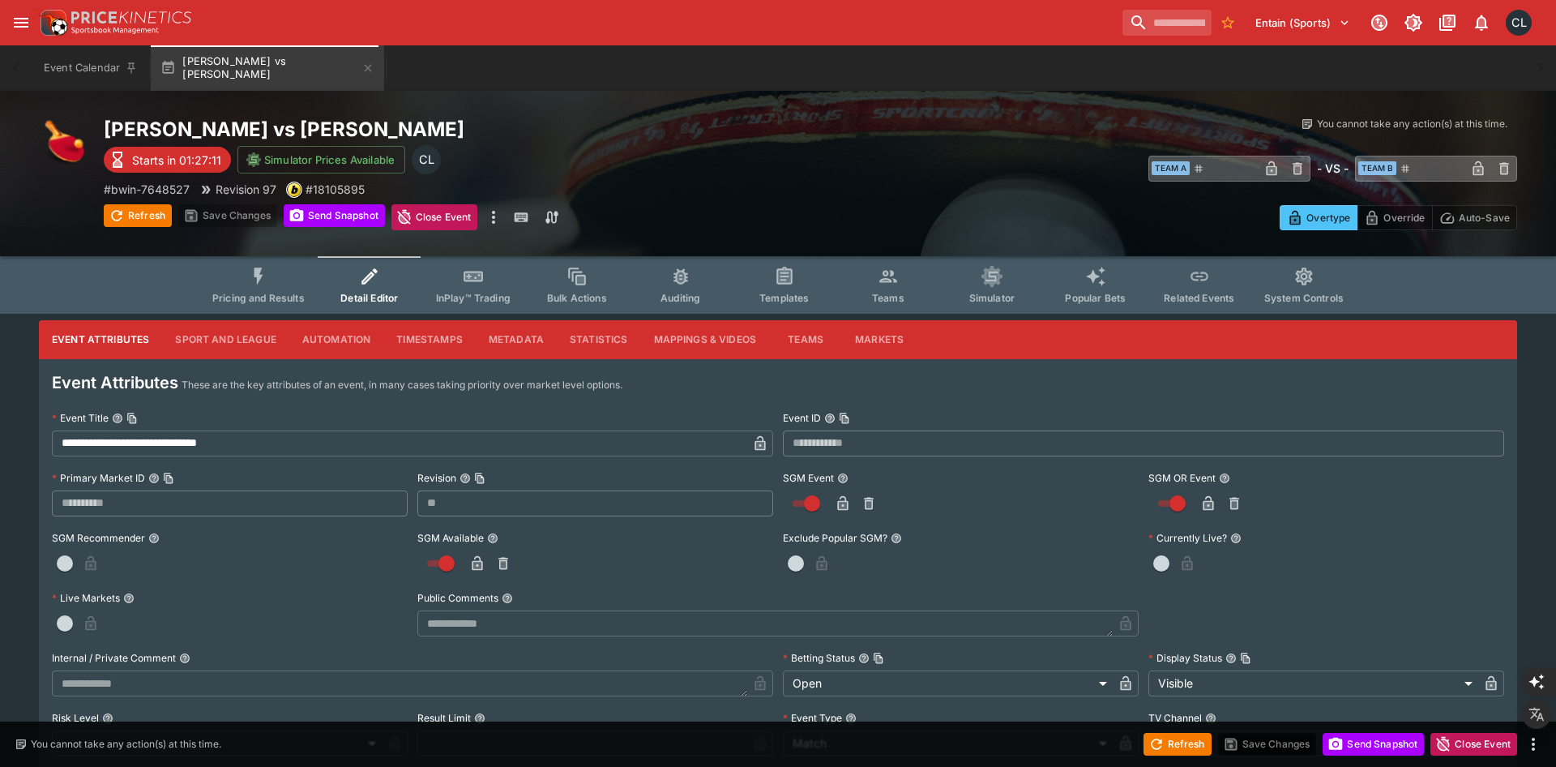
click at [192, 342] on button "Sport and League" at bounding box center [225, 339] width 126 height 39
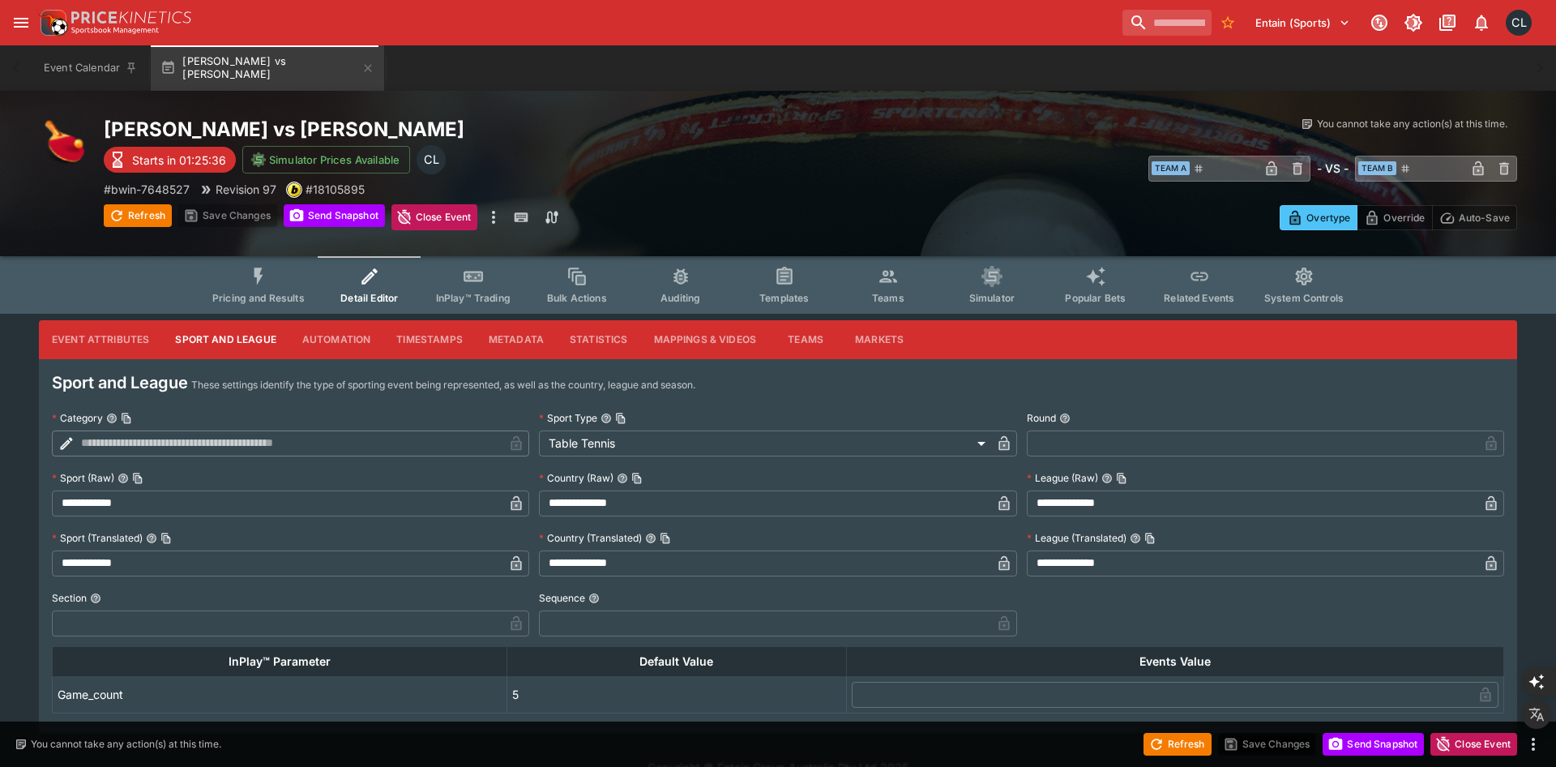
click at [1147, 502] on input "**********" at bounding box center [1252, 503] width 451 height 26
click at [1155, 500] on input "**********" at bounding box center [1252, 503] width 451 height 26
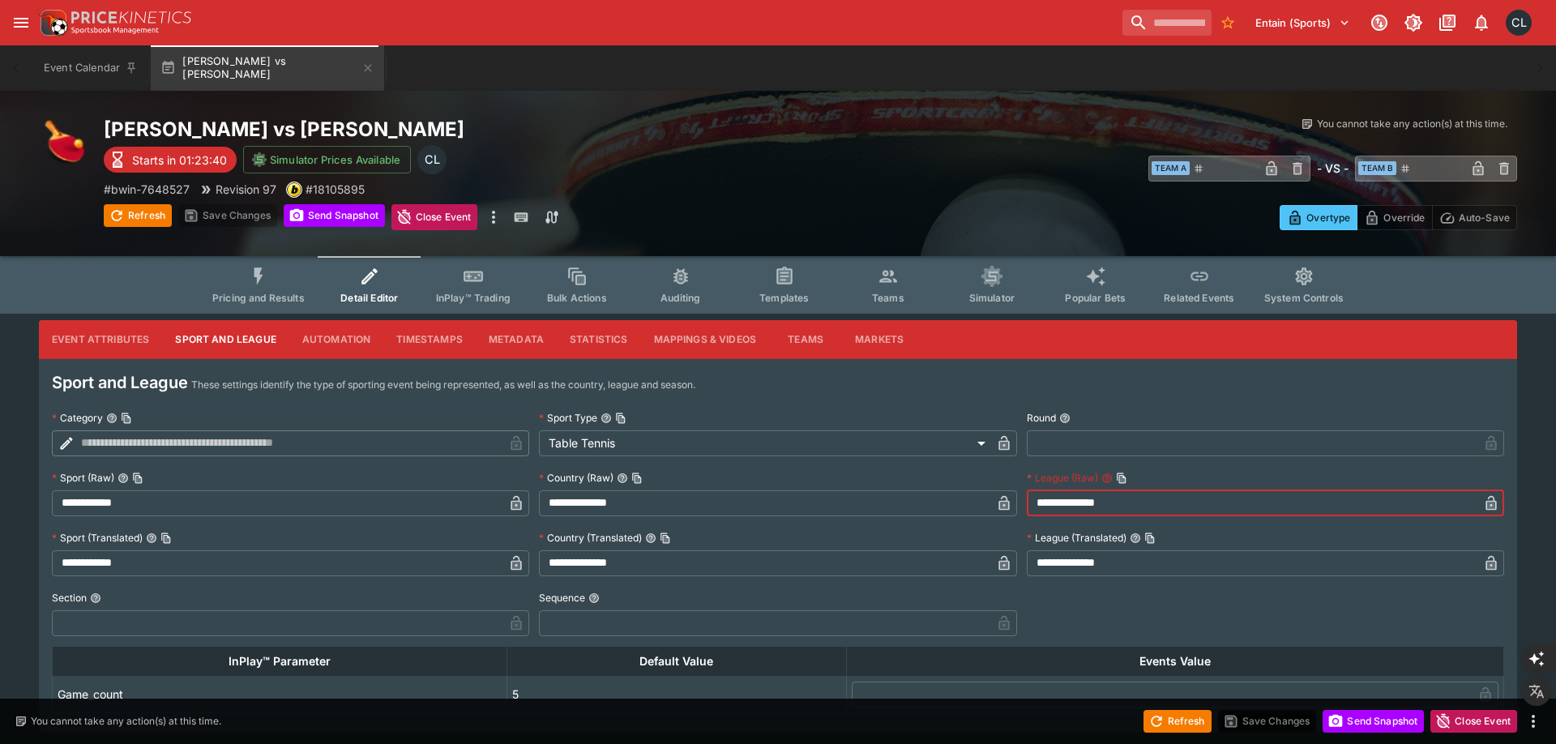
click at [926, 158] on div "​ Team A ​ - VS - ​ Team B ​" at bounding box center [1163, 167] width 707 height 37
click at [1003, 155] on div "​ Team A ​ - VS - ​ Team B ​" at bounding box center [1163, 167] width 707 height 37
click at [770, 197] on div "# bwin-7648527 Revision 97 # 18105895" at bounding box center [457, 189] width 707 height 17
click at [852, 180] on div "​ Team A ​ - VS - ​ Team B ​" at bounding box center [1163, 167] width 707 height 37
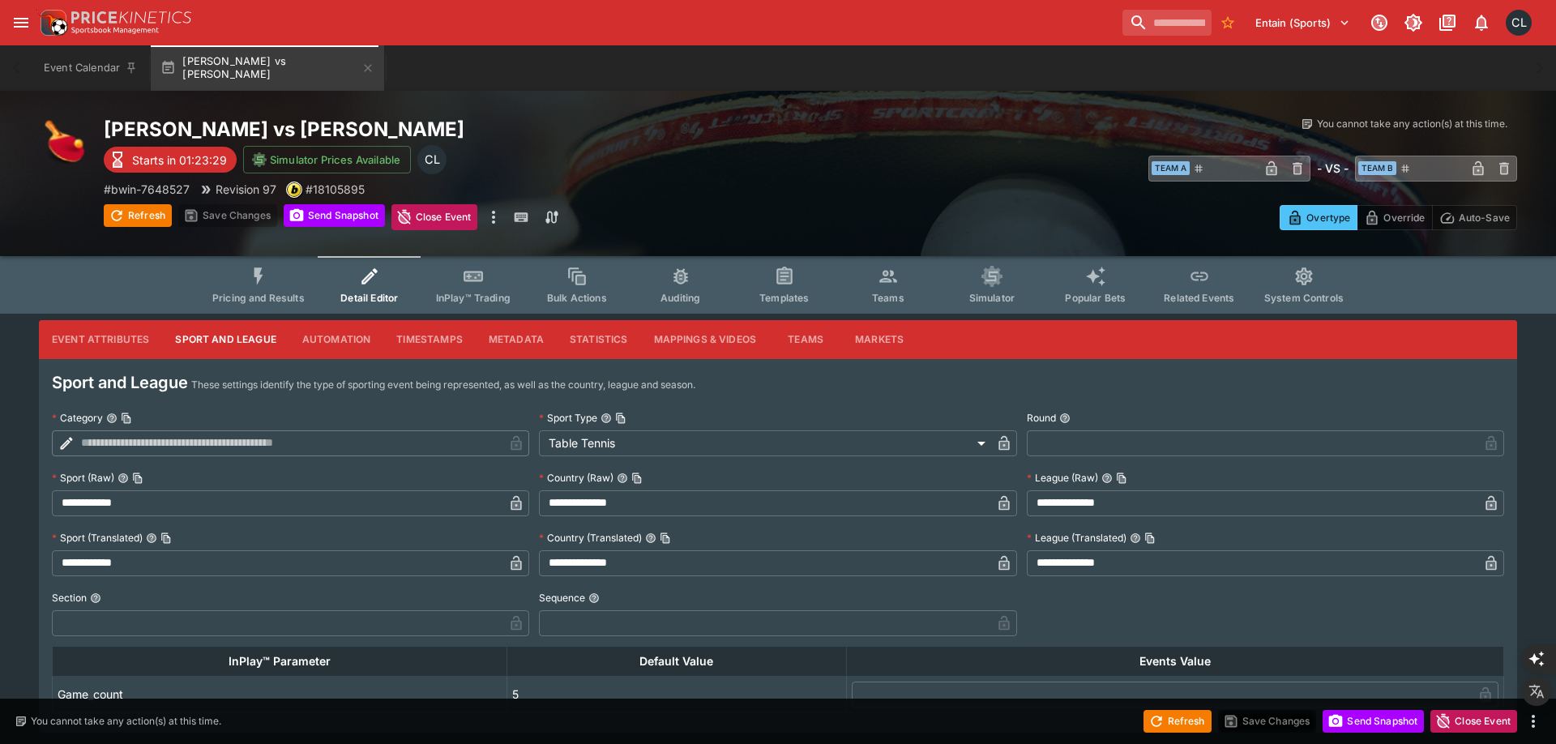
click at [746, 196] on div "# bwin-7648527 Revision 97 # 18105895" at bounding box center [457, 189] width 707 height 17
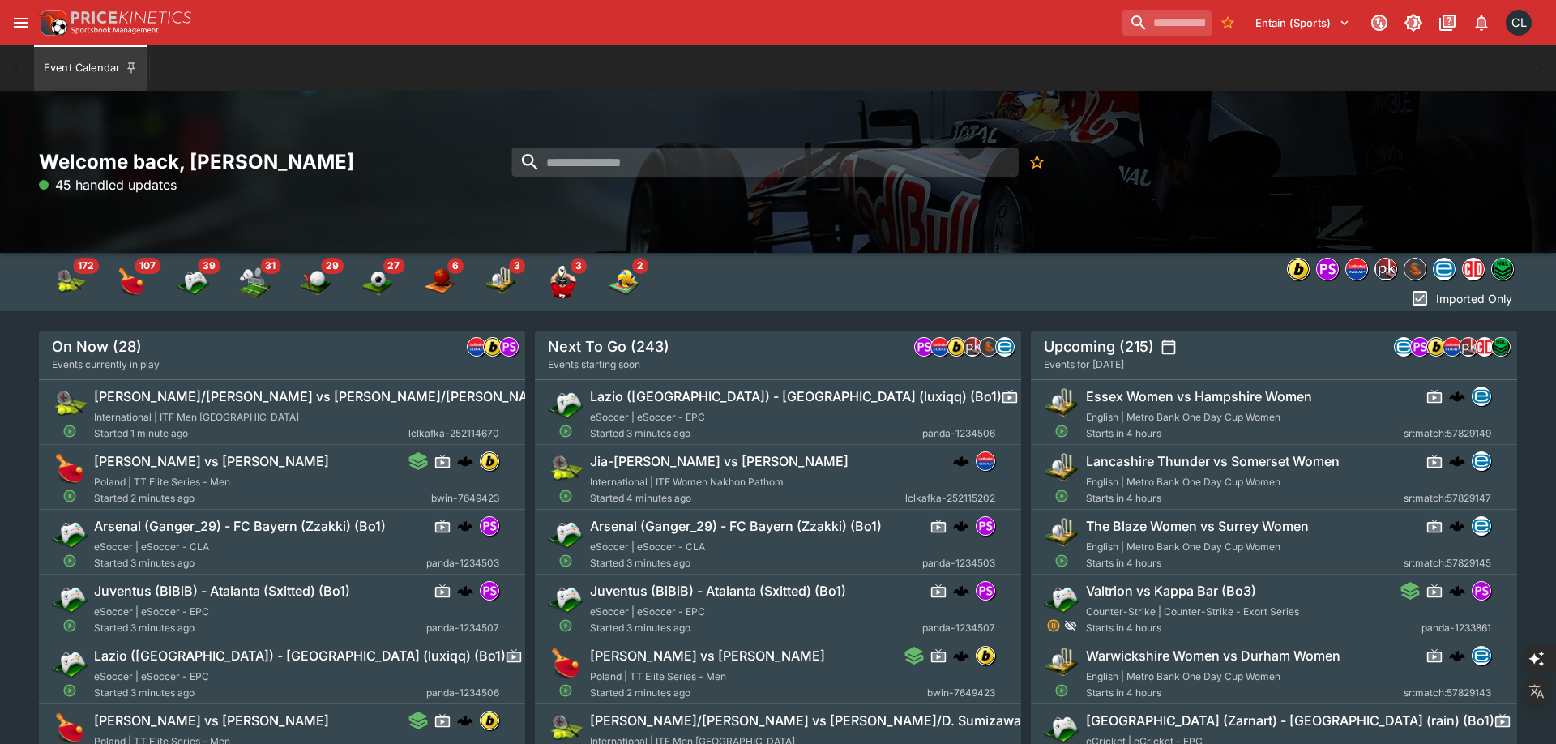
click at [1442, 220] on div "Welcome back, [PERSON_NAME] 45 handled updates" at bounding box center [778, 172] width 1556 height 162
click at [1327, 195] on div "Welcome back, [PERSON_NAME] 177 handled updates" at bounding box center [778, 172] width 1556 height 162
click at [1302, 264] on img "bwin" at bounding box center [1298, 269] width 21 height 21
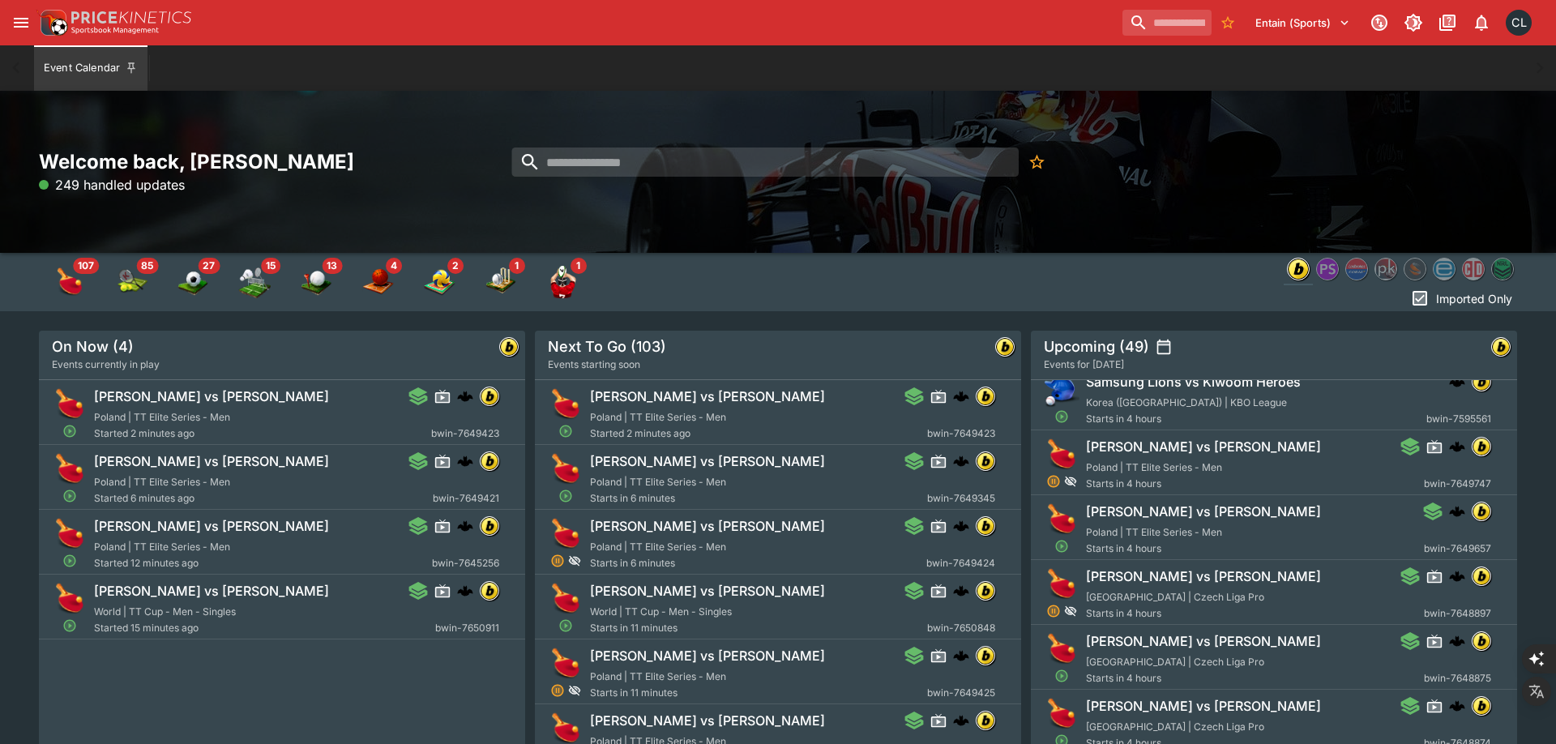
scroll to position [347, 0]
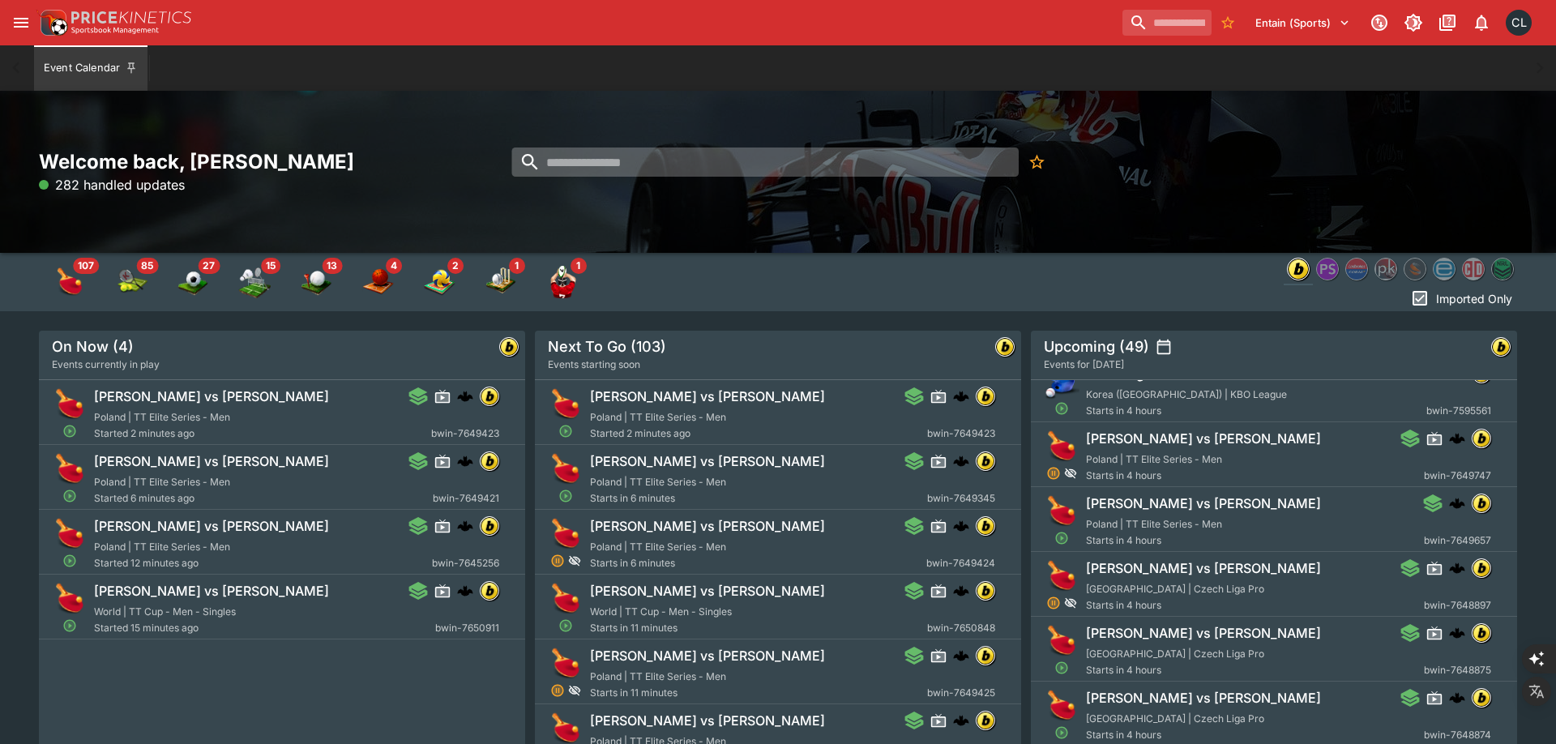
click at [759, 159] on input "search" at bounding box center [764, 162] width 507 height 29
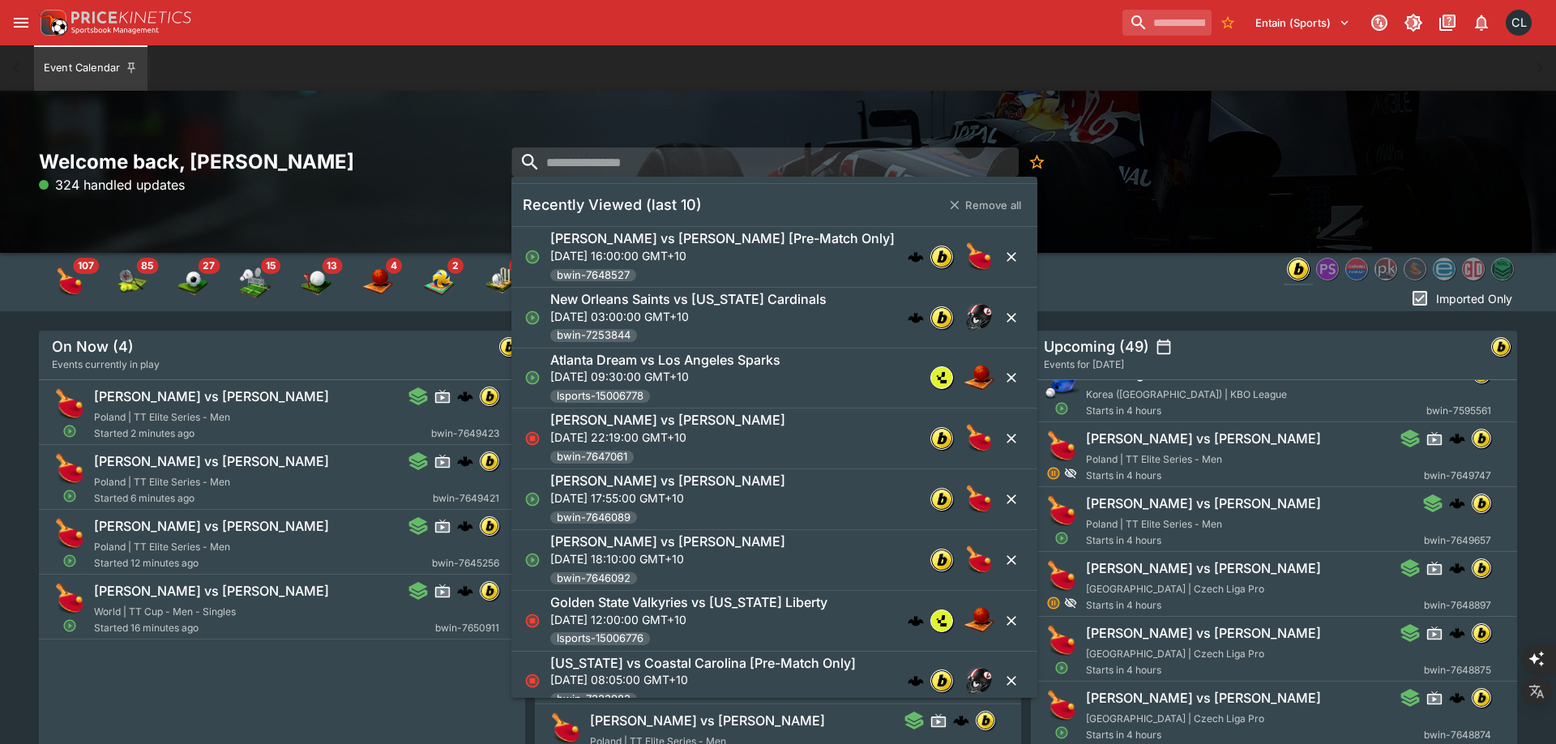
click at [725, 310] on p "Mon, 8 Sept 2025, 03:00:00 GMT+10" at bounding box center [688, 316] width 276 height 17
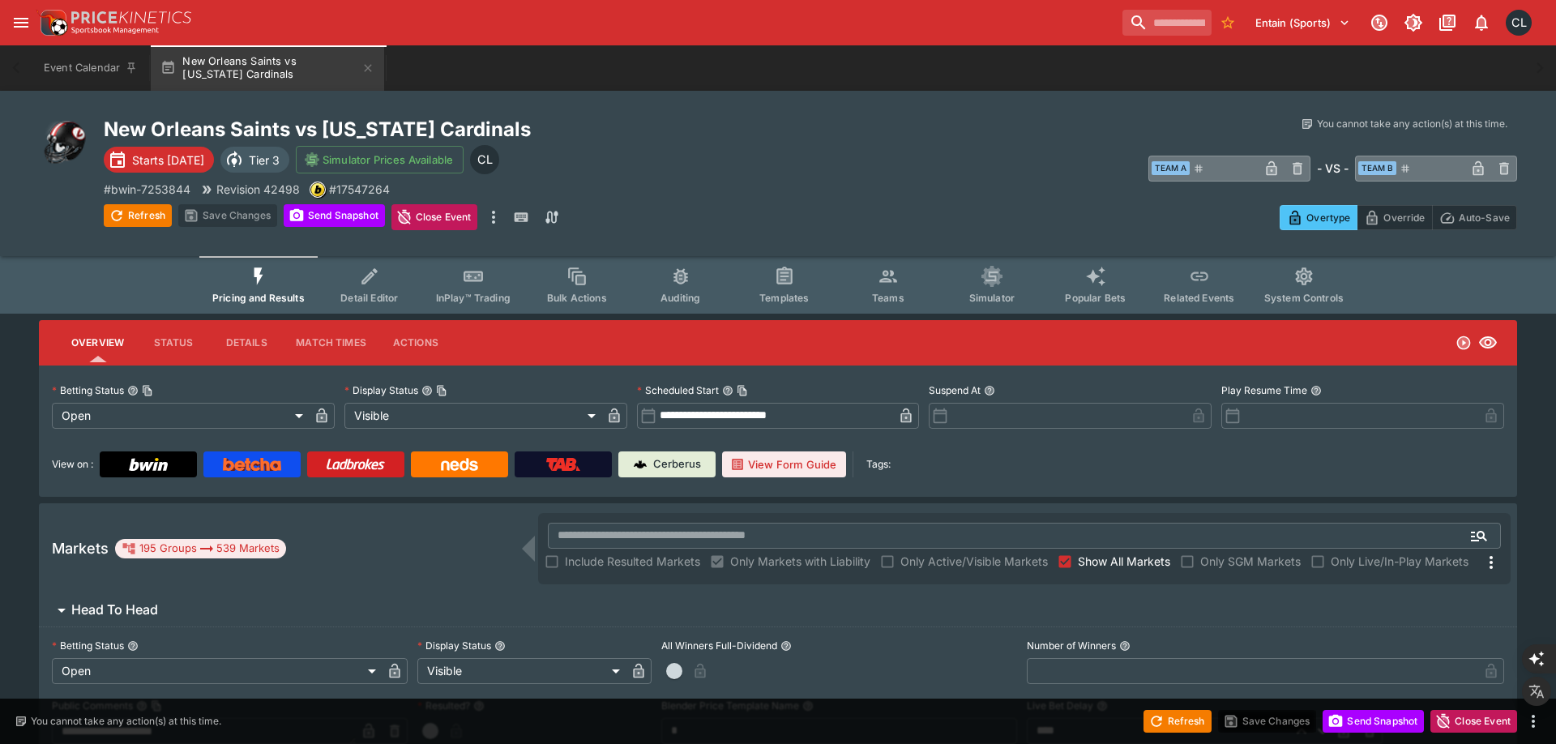
type input "**********"
type input "*******"
type input "**********"
click at [396, 298] on span "Detail Editor" at bounding box center [369, 298] width 58 height 12
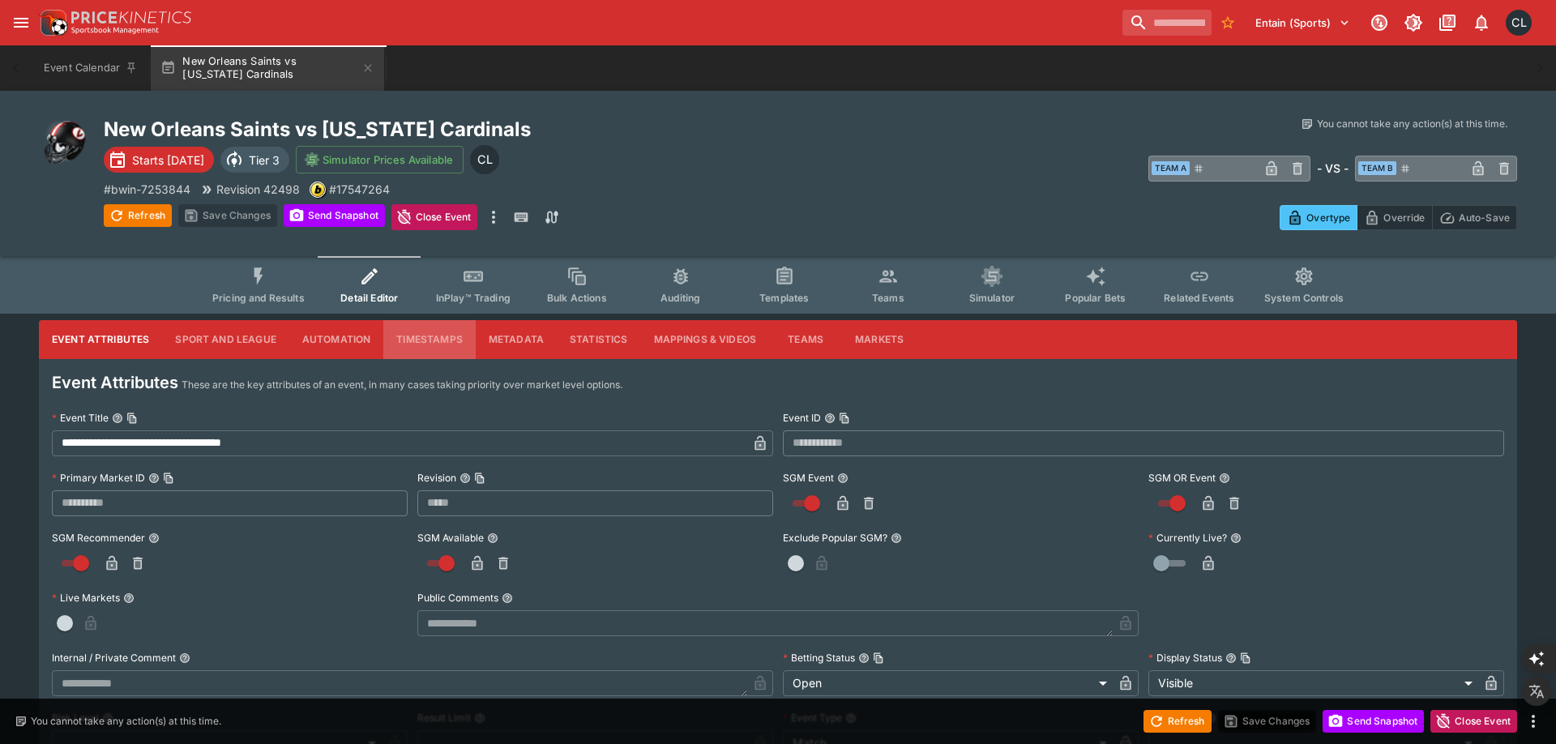
click at [430, 338] on button "Timestamps" at bounding box center [429, 339] width 92 height 39
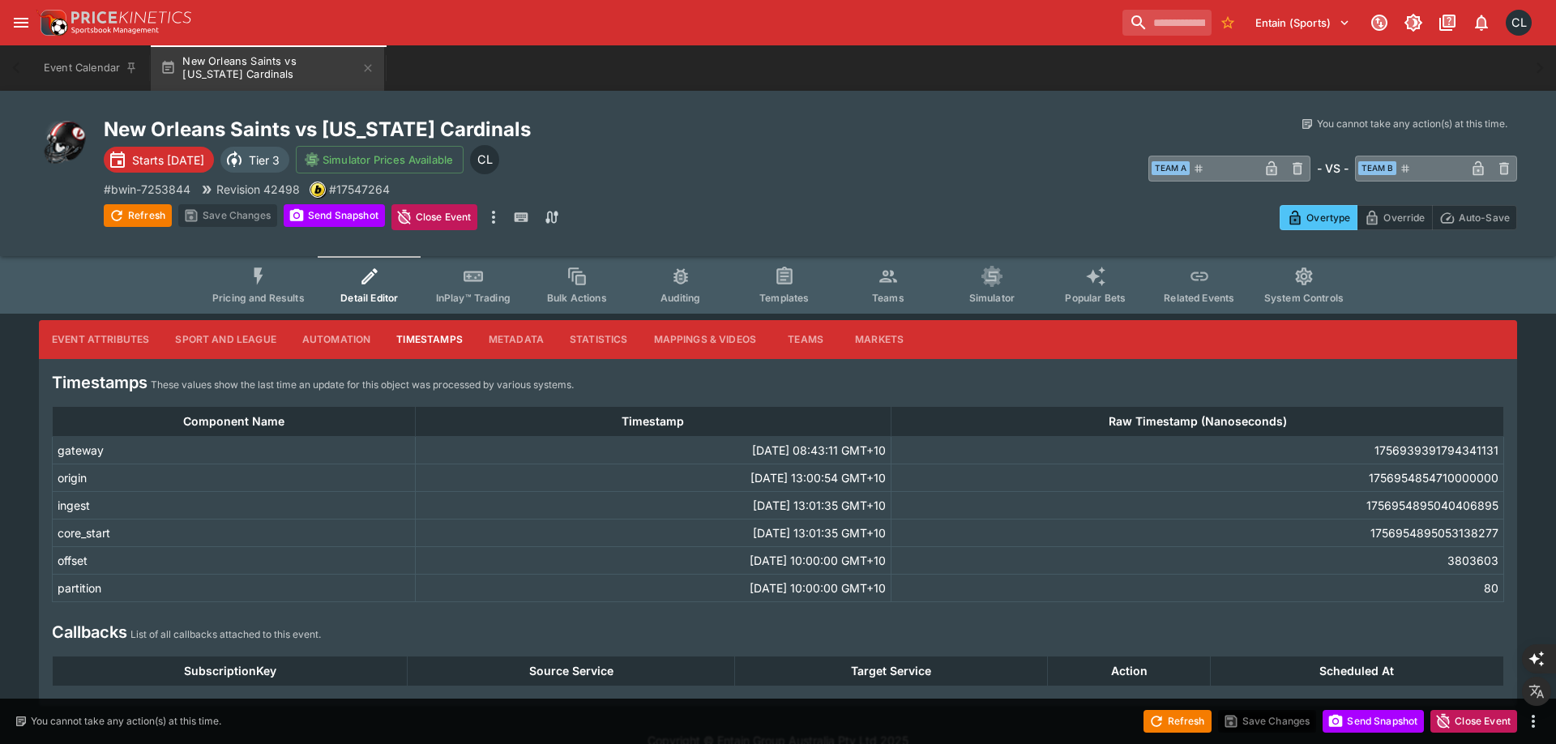
scroll to position [24, 0]
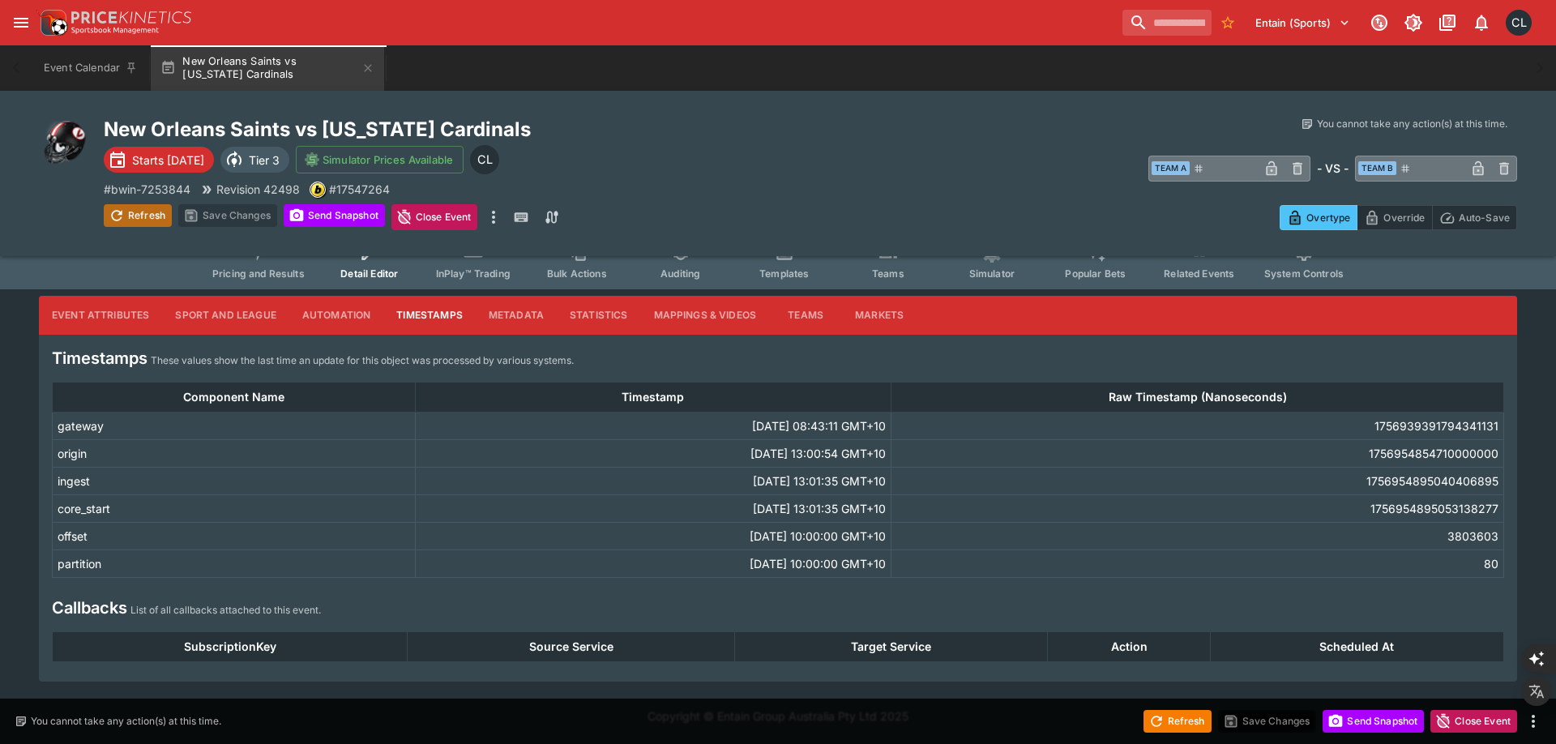
click at [130, 215] on button "Refresh" at bounding box center [138, 215] width 68 height 23
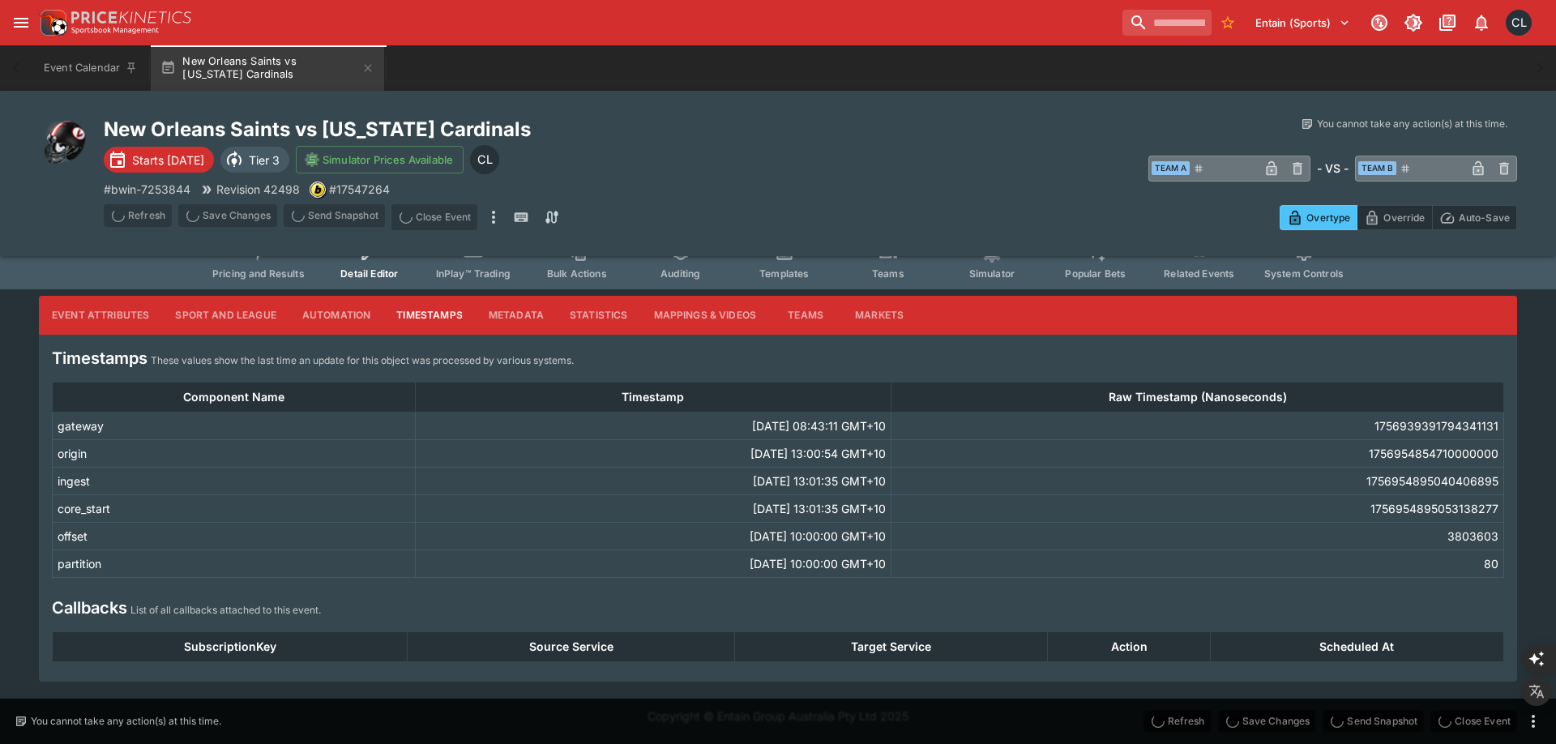
click at [777, 187] on div "# bwin-7253844 Revision 42498 # 17547264" at bounding box center [457, 189] width 707 height 17
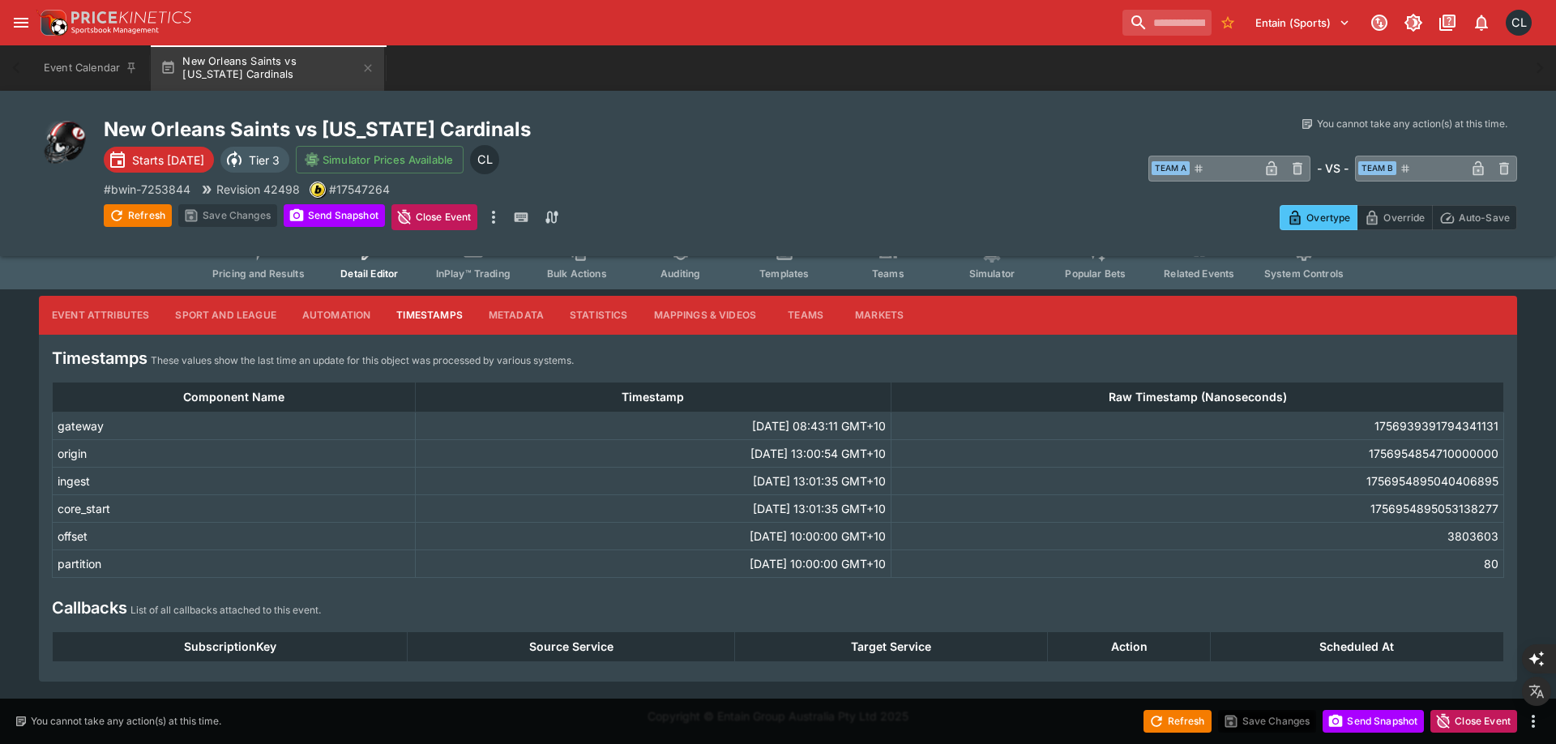
scroll to position [0, 0]
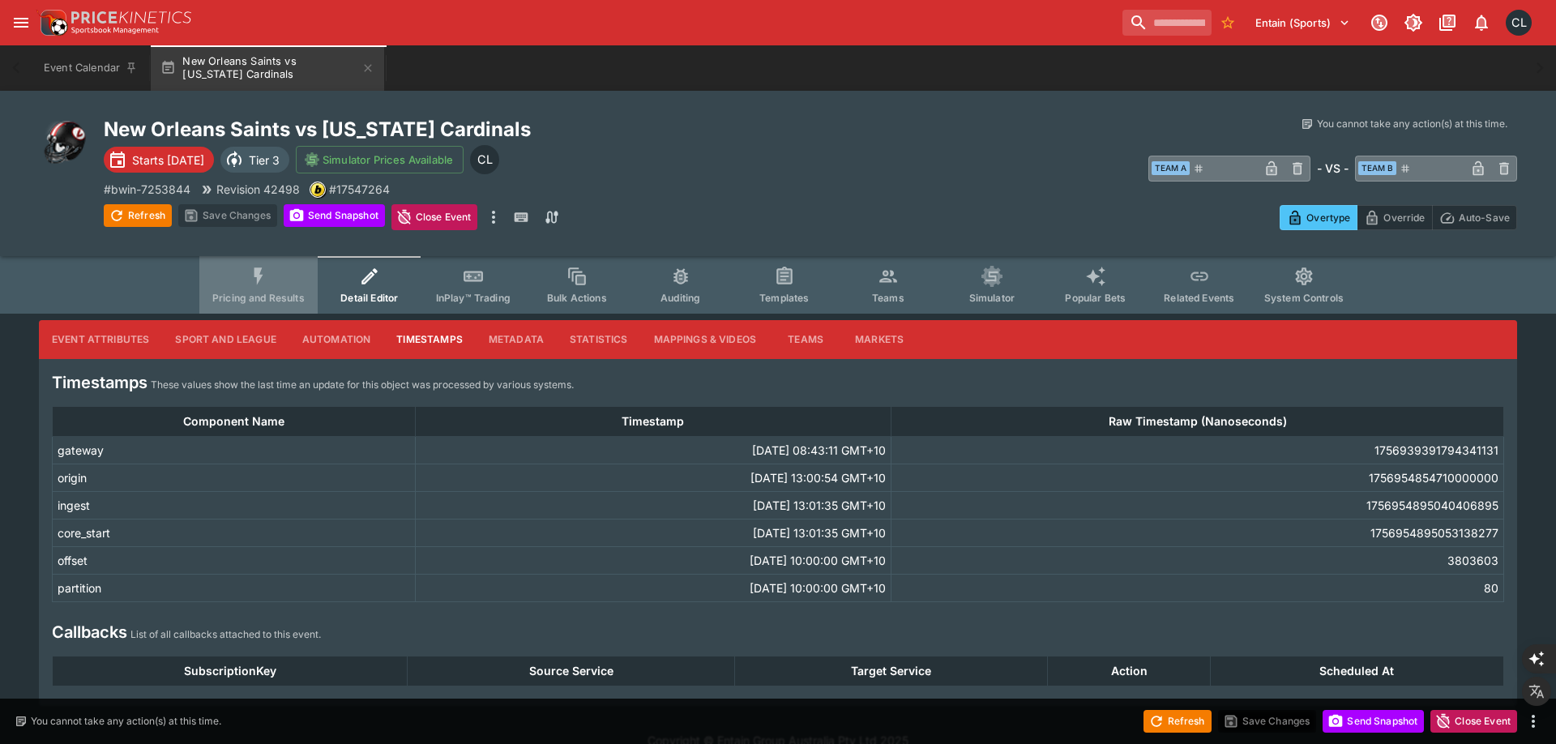
click at [297, 297] on span "Pricing and Results" at bounding box center [258, 298] width 92 height 12
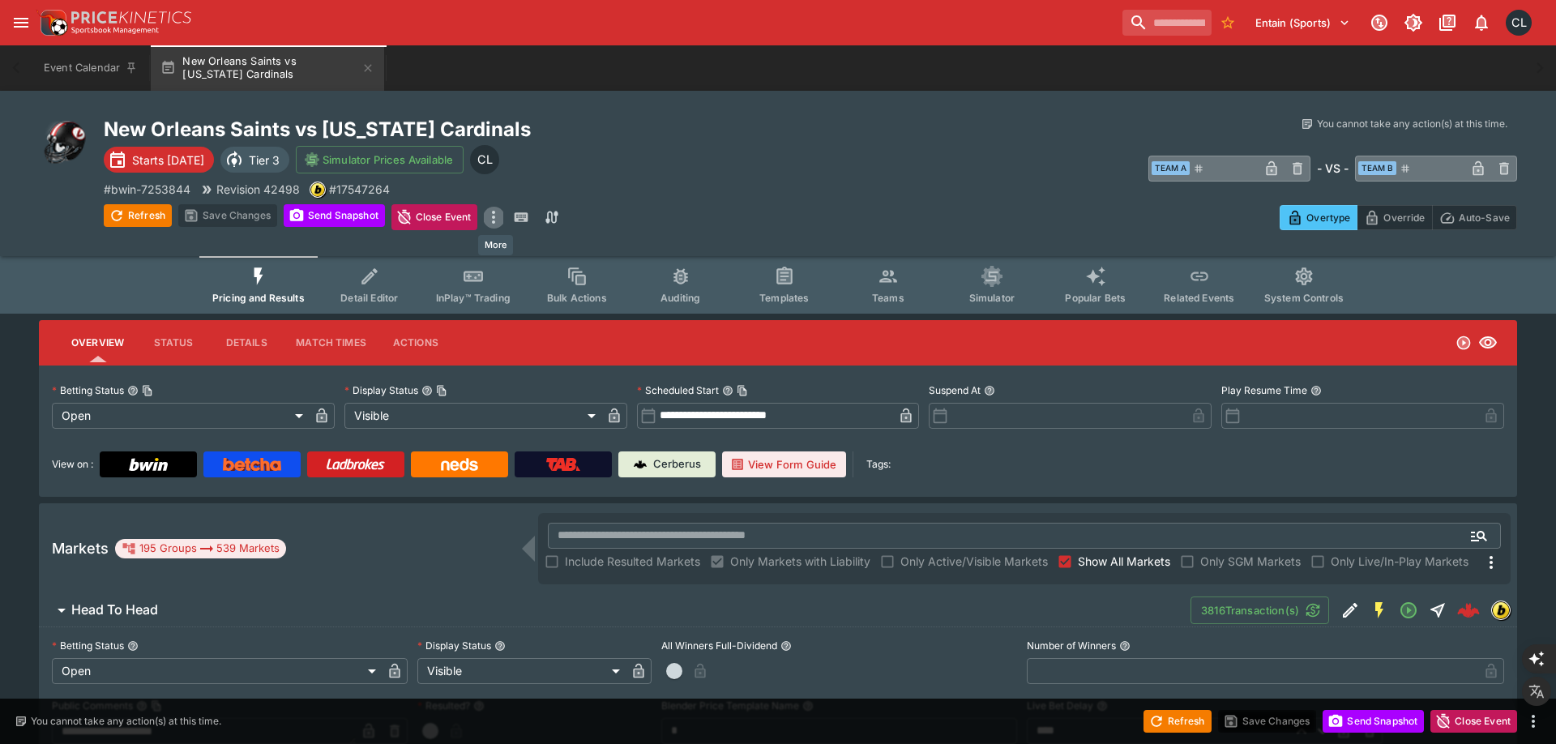
click at [494, 212] on icon "more" at bounding box center [493, 216] width 19 height 19
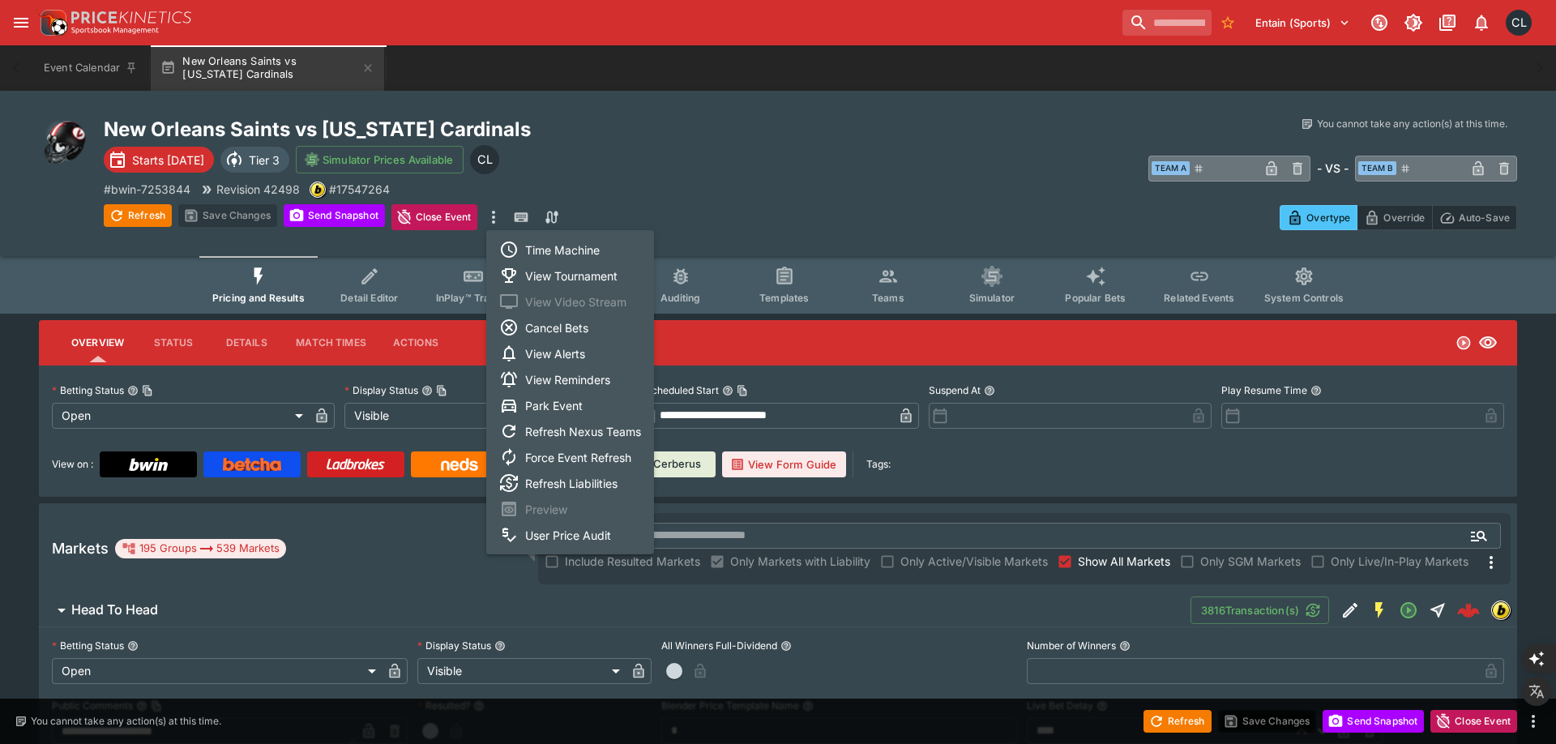
click at [806, 150] on div at bounding box center [778, 372] width 1556 height 744
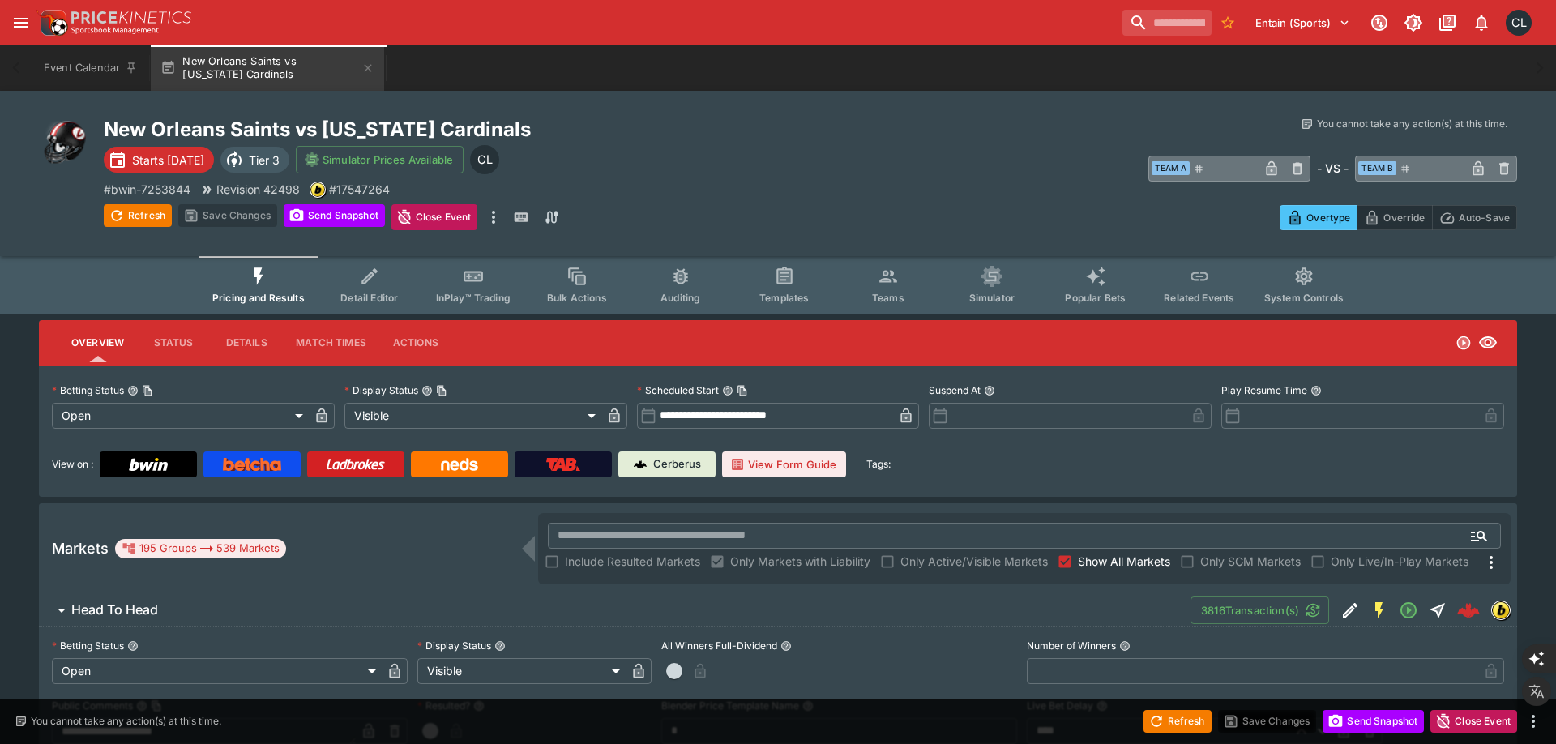
click at [495, 222] on icon "more" at bounding box center [493, 217] width 3 height 13
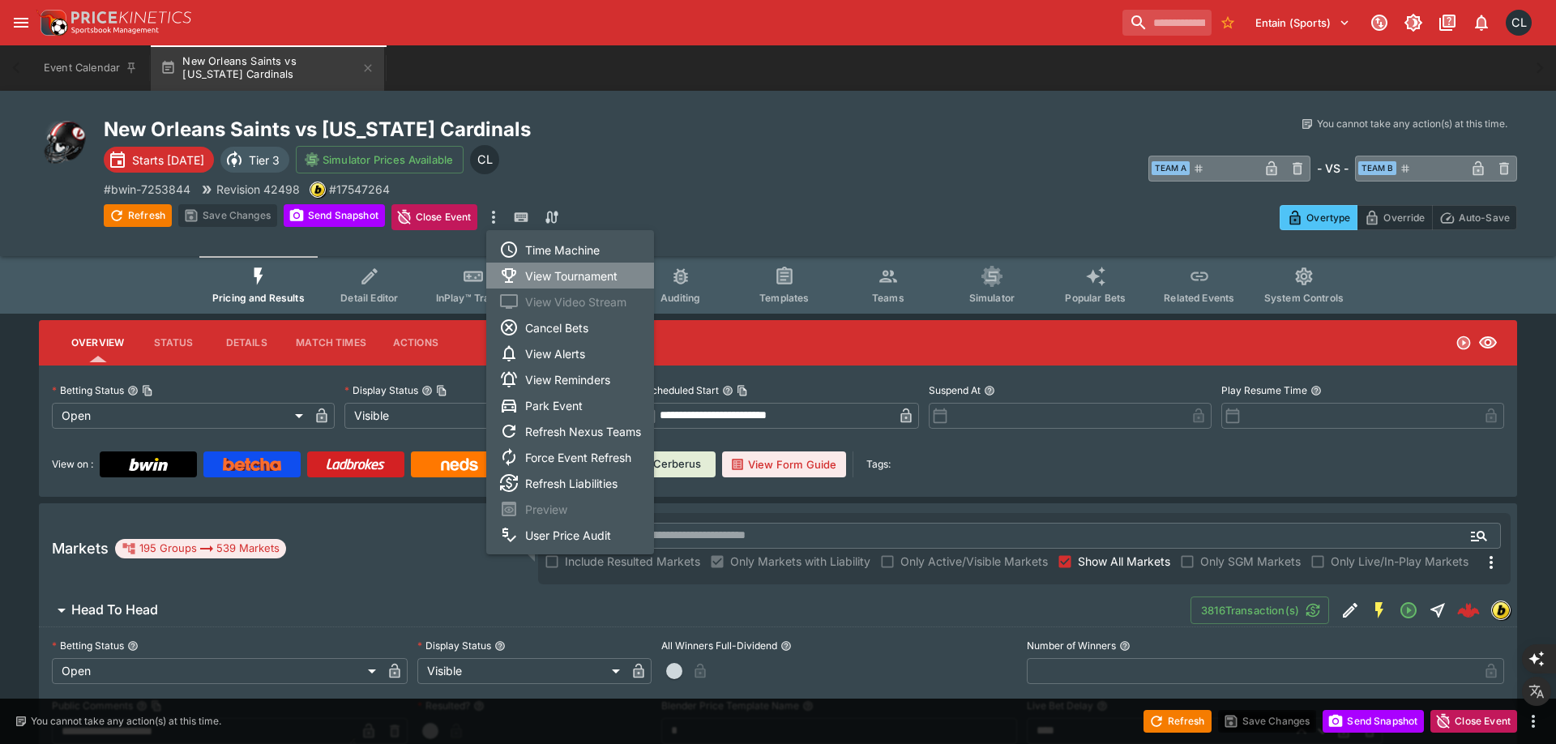
click at [555, 276] on li "View Tournament" at bounding box center [570, 276] width 168 height 26
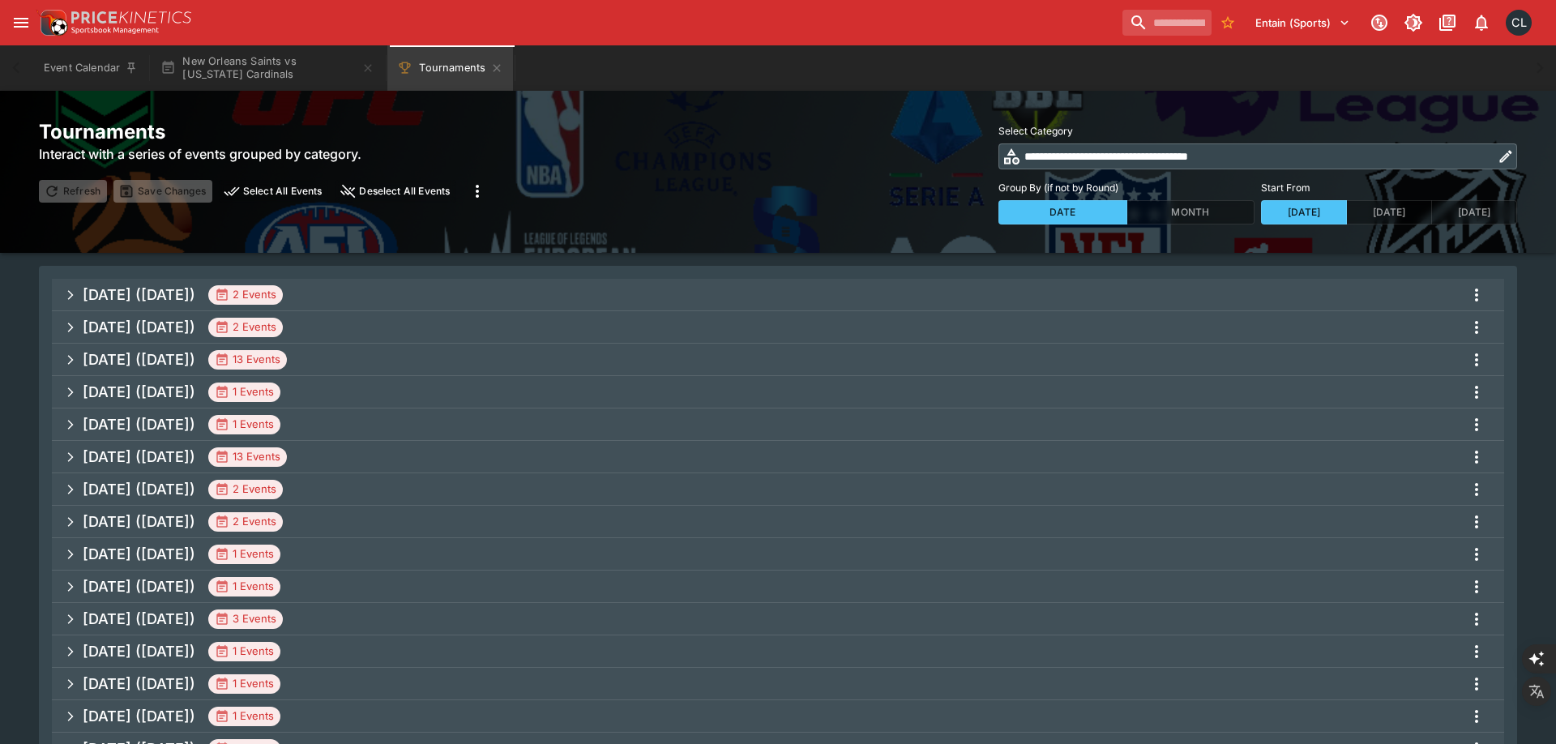
click at [379, 291] on span "Sep 2025 (2025-09-05) 2 Events" at bounding box center [787, 294] width 1409 height 29
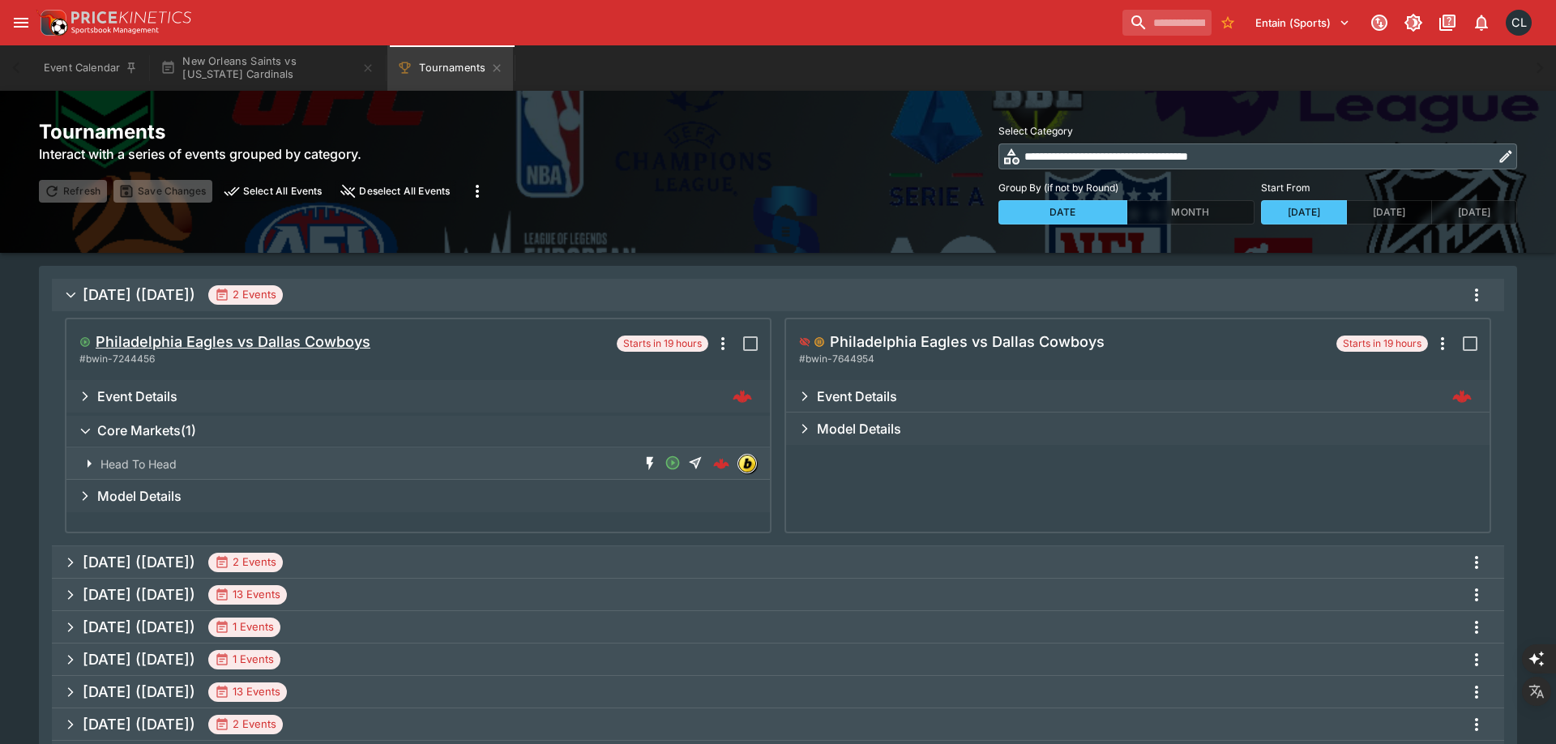
click at [231, 344] on h5 "Philadelphia Eagles vs Dallas Cowboys" at bounding box center [233, 341] width 275 height 19
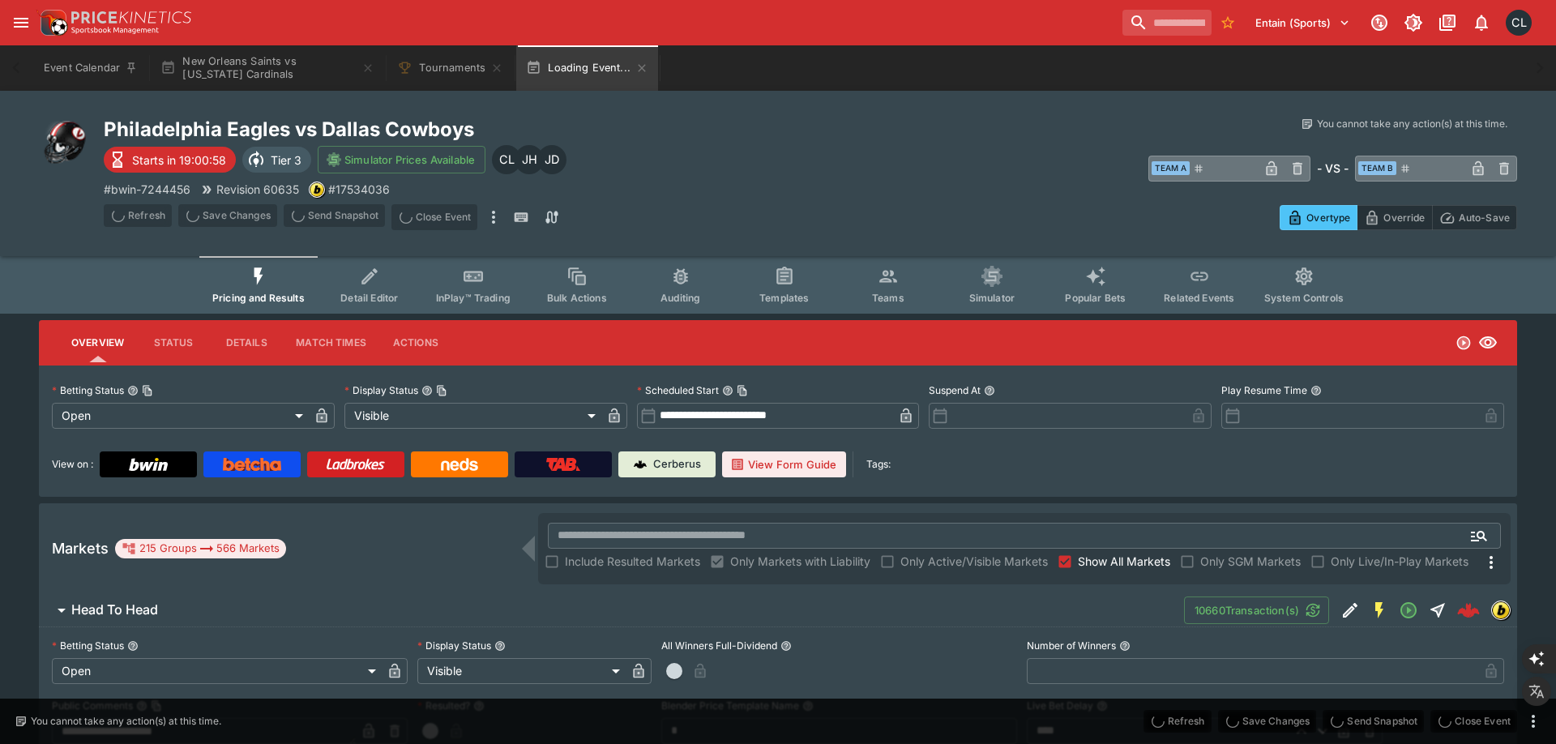
click at [391, 289] on button "Detail Editor" at bounding box center [370, 285] width 104 height 58
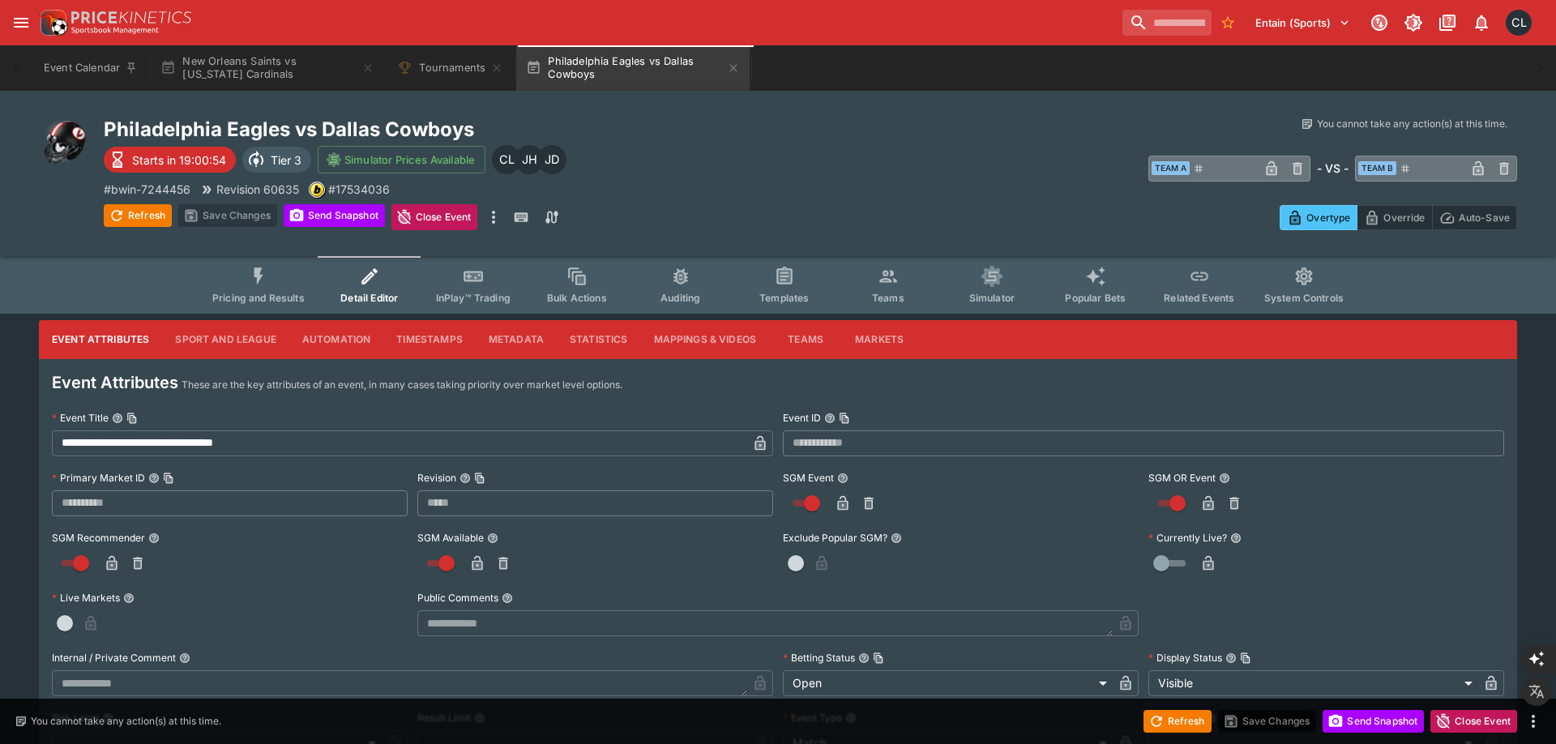
click at [408, 339] on button "Timestamps" at bounding box center [429, 339] width 92 height 39
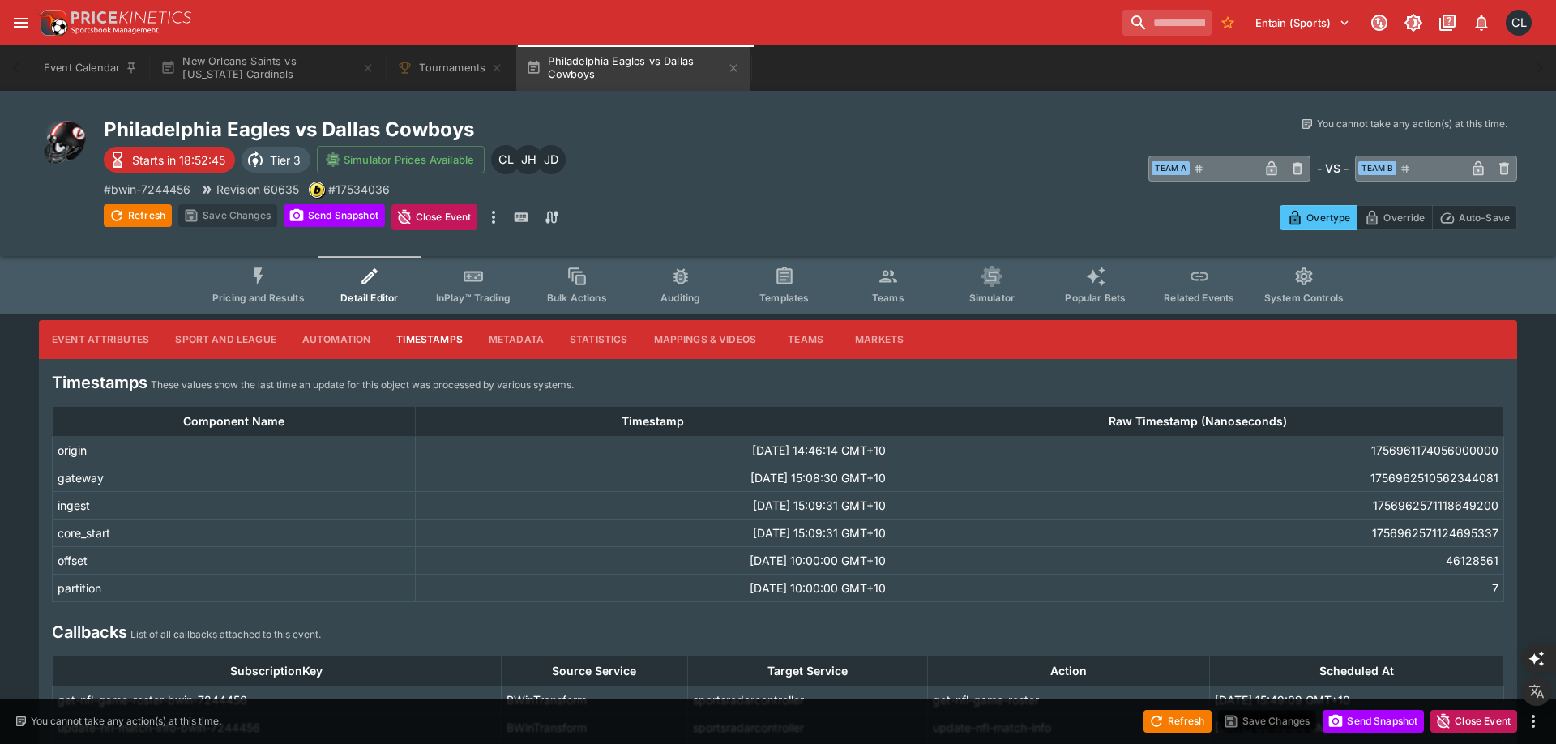
scroll to position [107, 0]
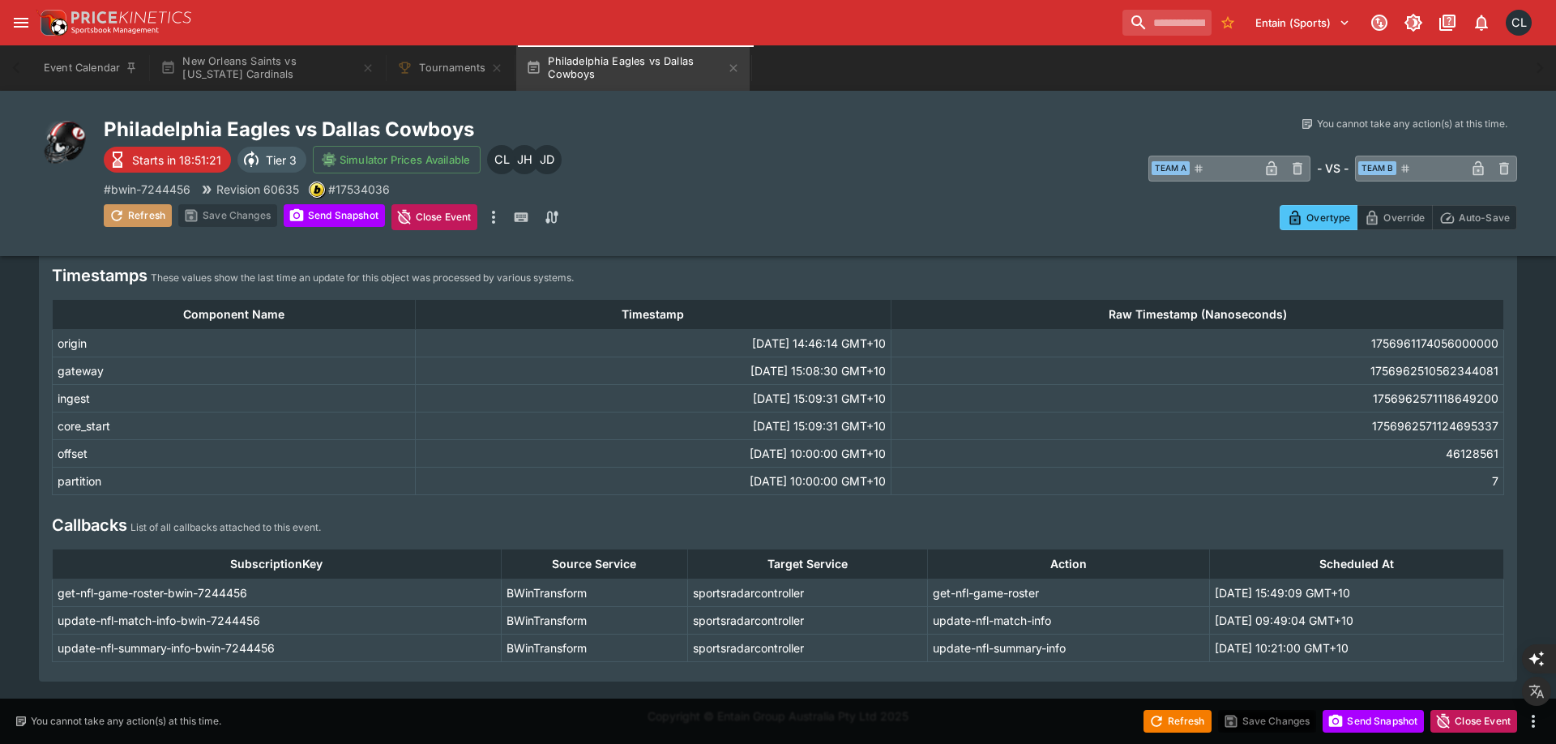
click at [137, 214] on button "Refresh" at bounding box center [138, 215] width 68 height 23
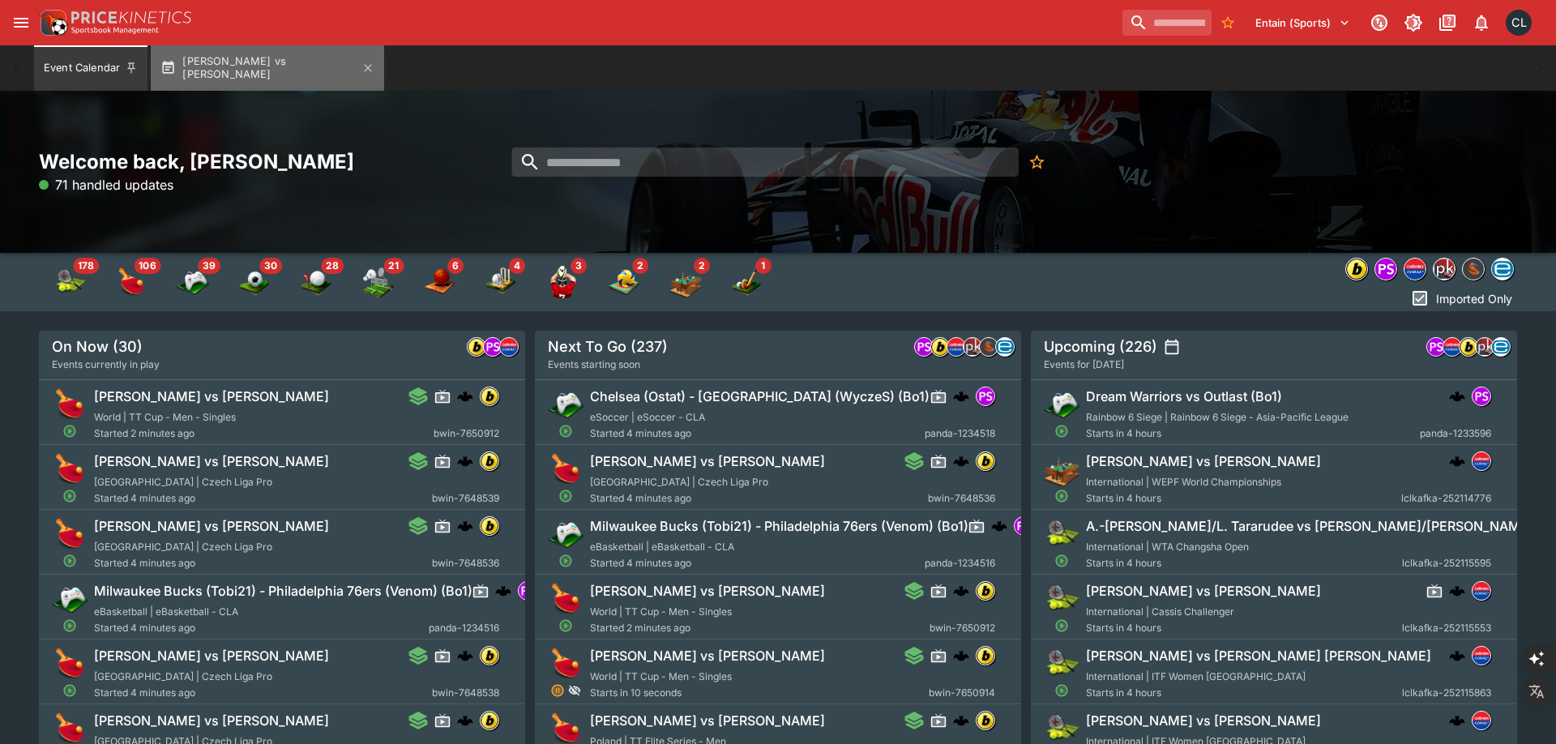
click at [298, 66] on button "[PERSON_NAME] vs [PERSON_NAME]" at bounding box center [267, 67] width 233 height 45
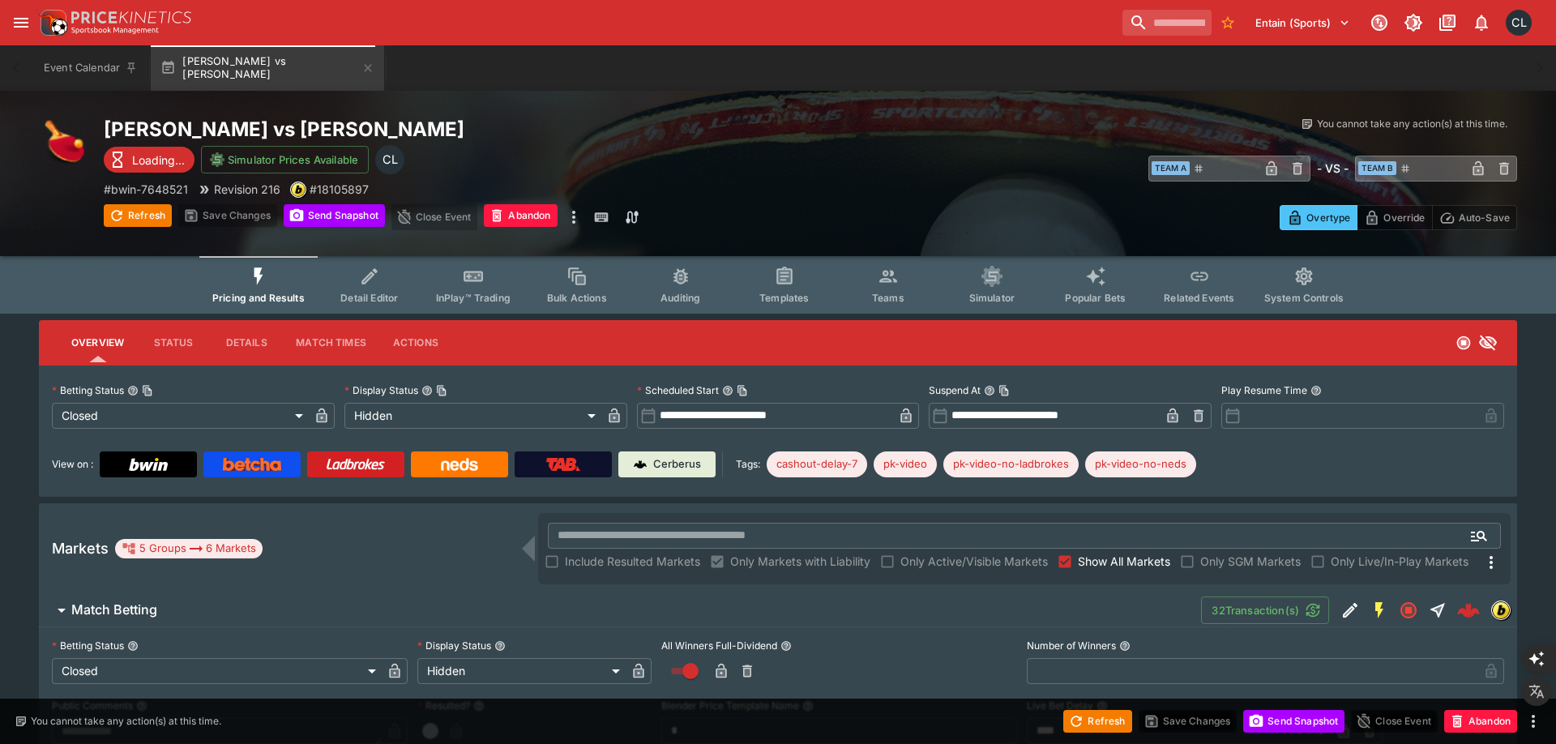
click at [515, 300] on button "InPlay™ Trading" at bounding box center [473, 285] width 104 height 58
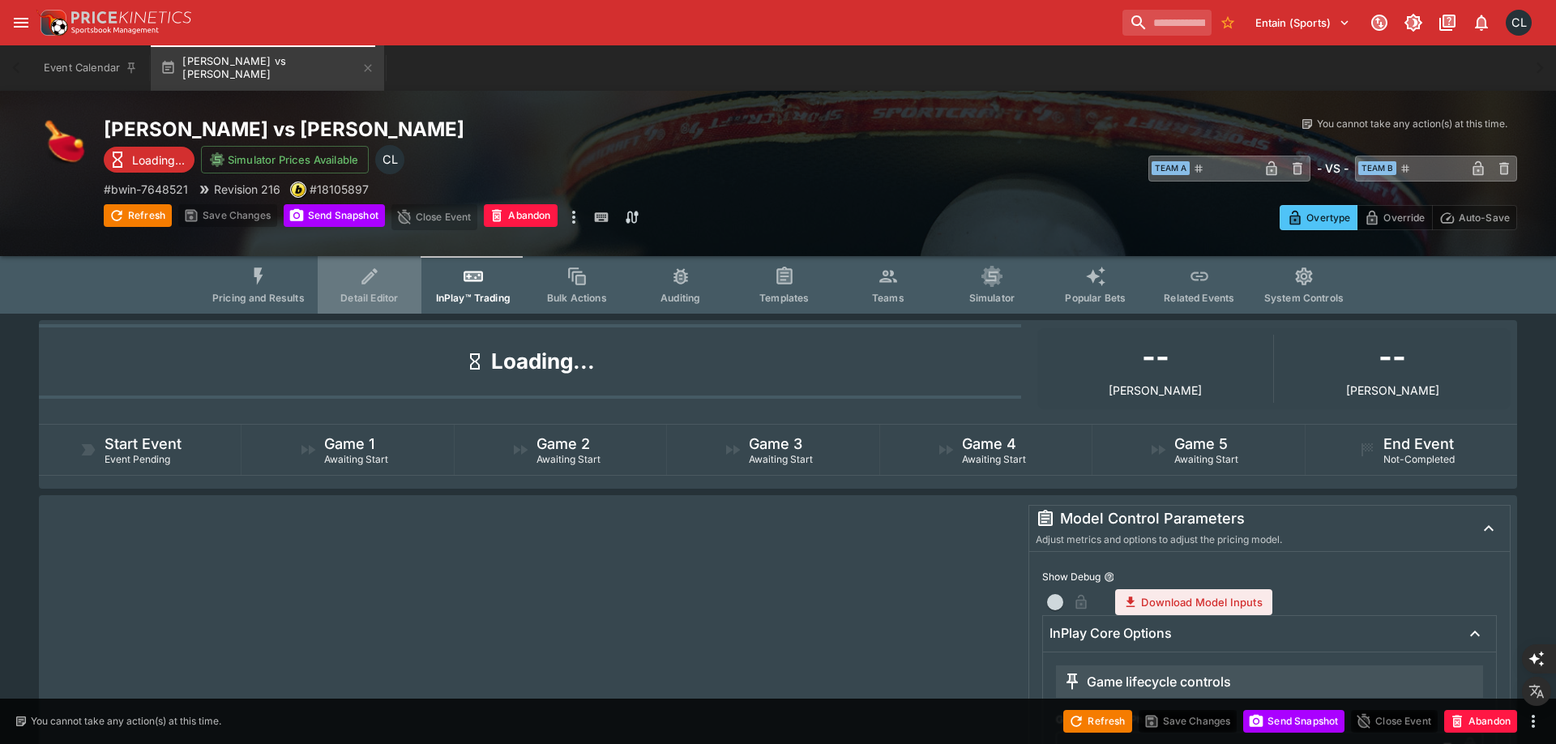
click at [396, 306] on button "Detail Editor" at bounding box center [370, 285] width 104 height 58
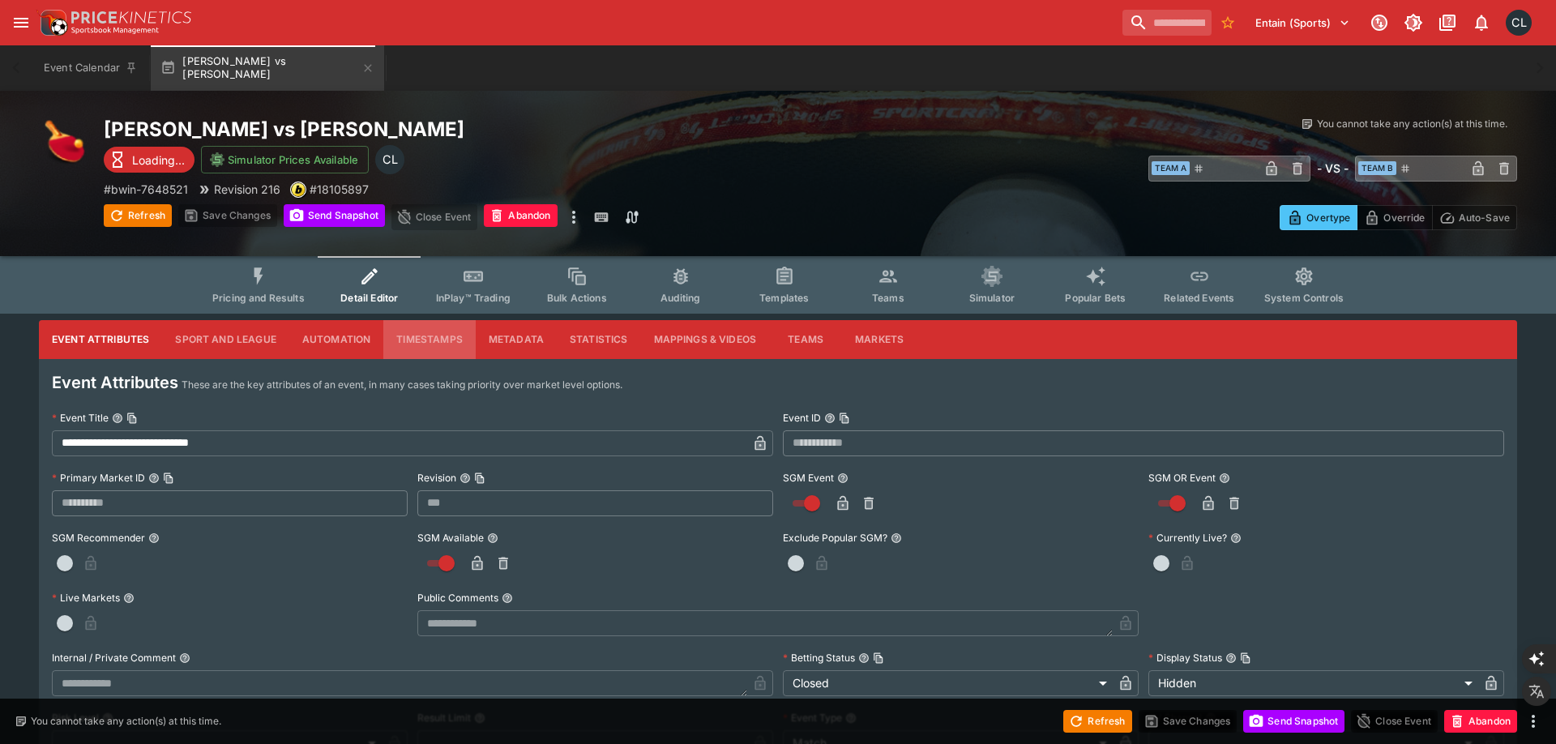
click at [426, 344] on button "Timestamps" at bounding box center [429, 339] width 92 height 39
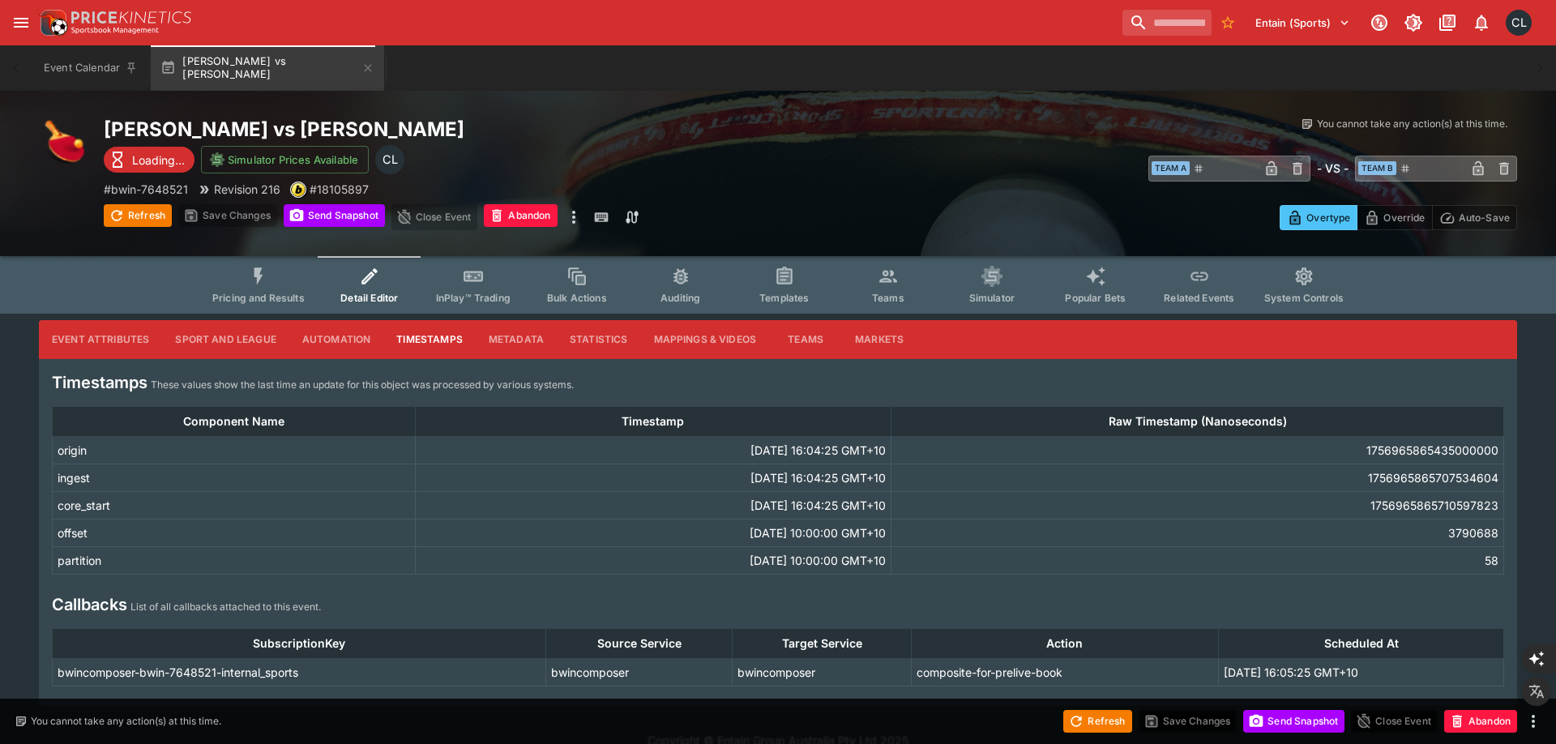
scroll to position [24, 0]
